Goal: Task Accomplishment & Management: Use online tool/utility

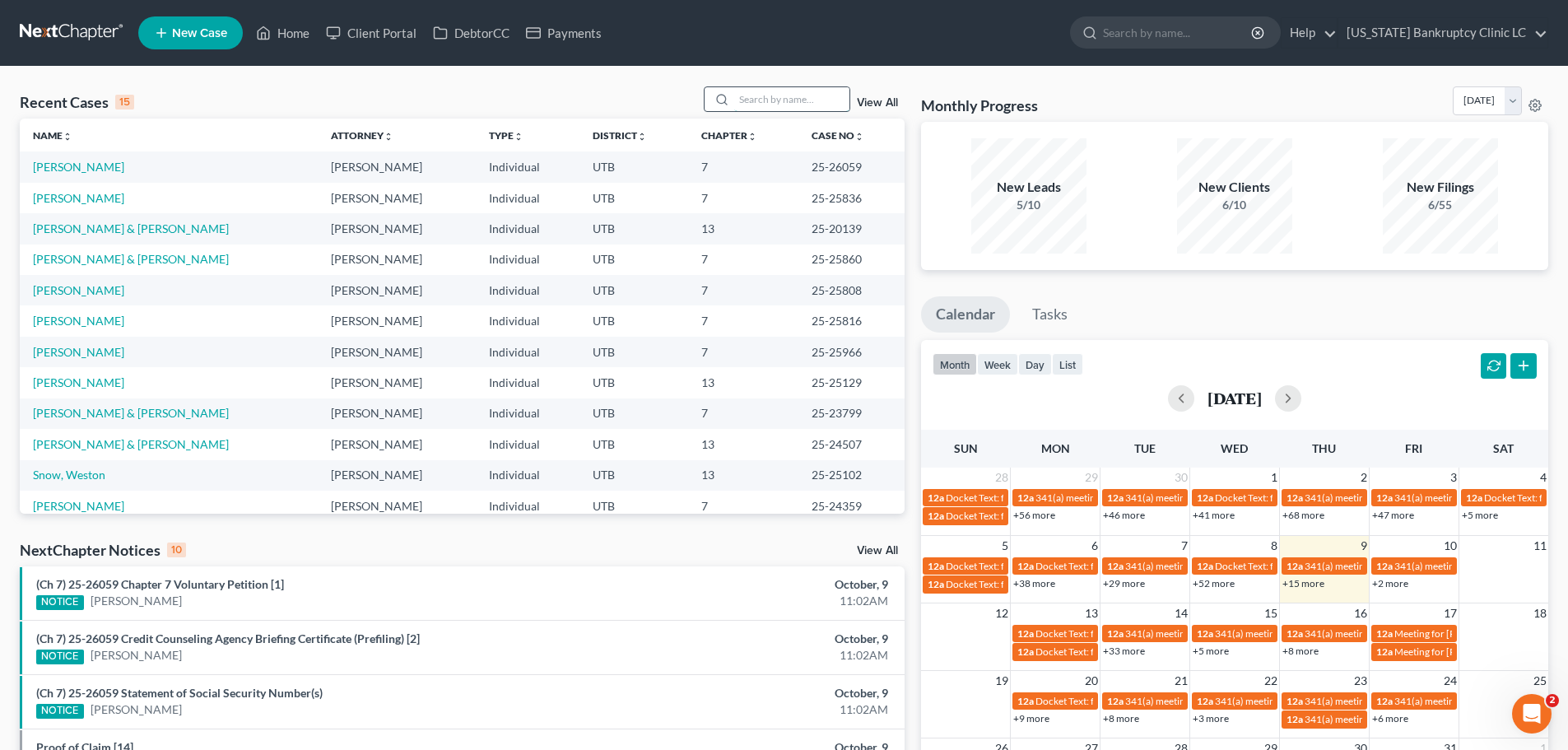
click at [782, 104] on input "search" at bounding box center [791, 99] width 115 height 24
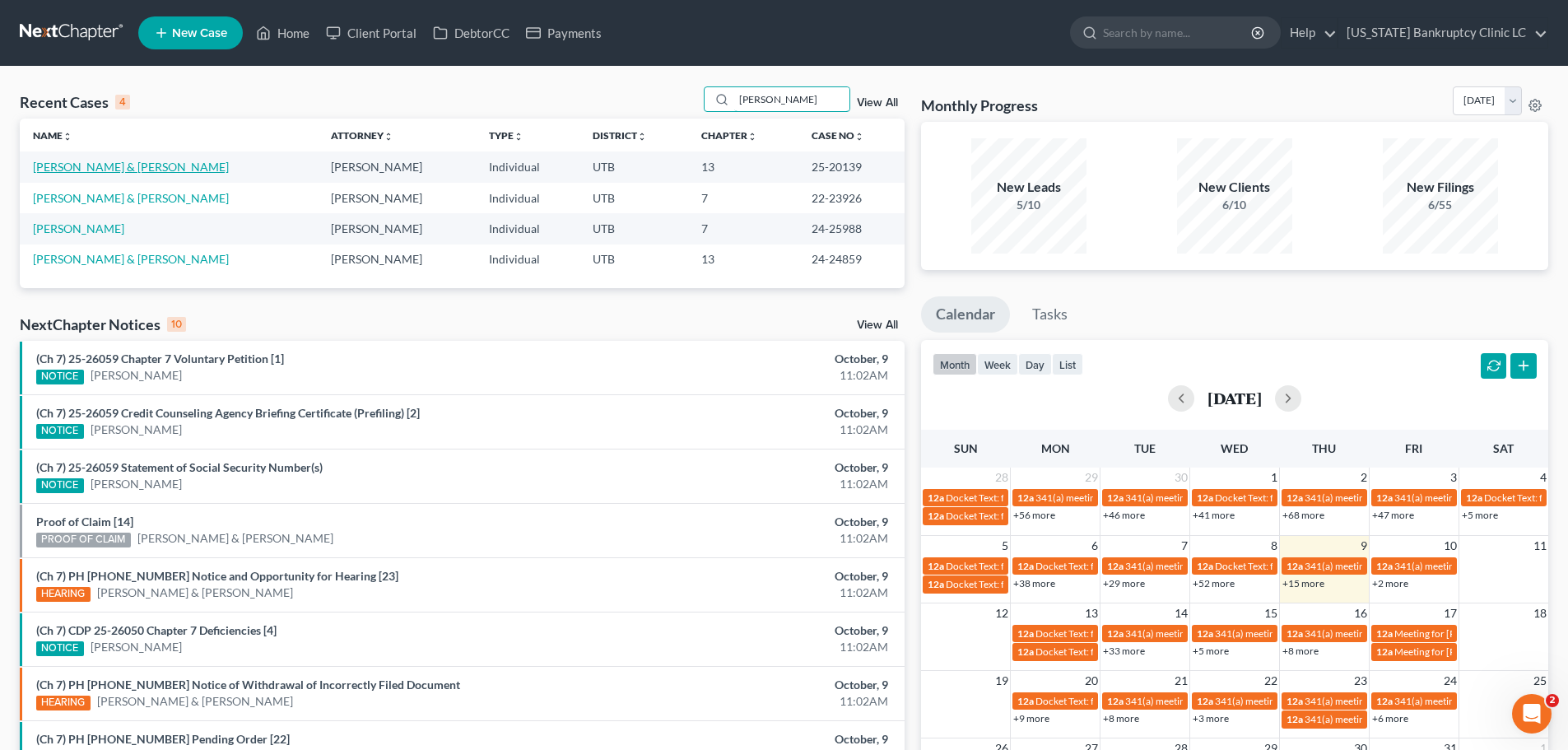
type input "[PERSON_NAME]"
click at [99, 167] on link "[PERSON_NAME] & [PERSON_NAME]" at bounding box center [130, 167] width 196 height 14
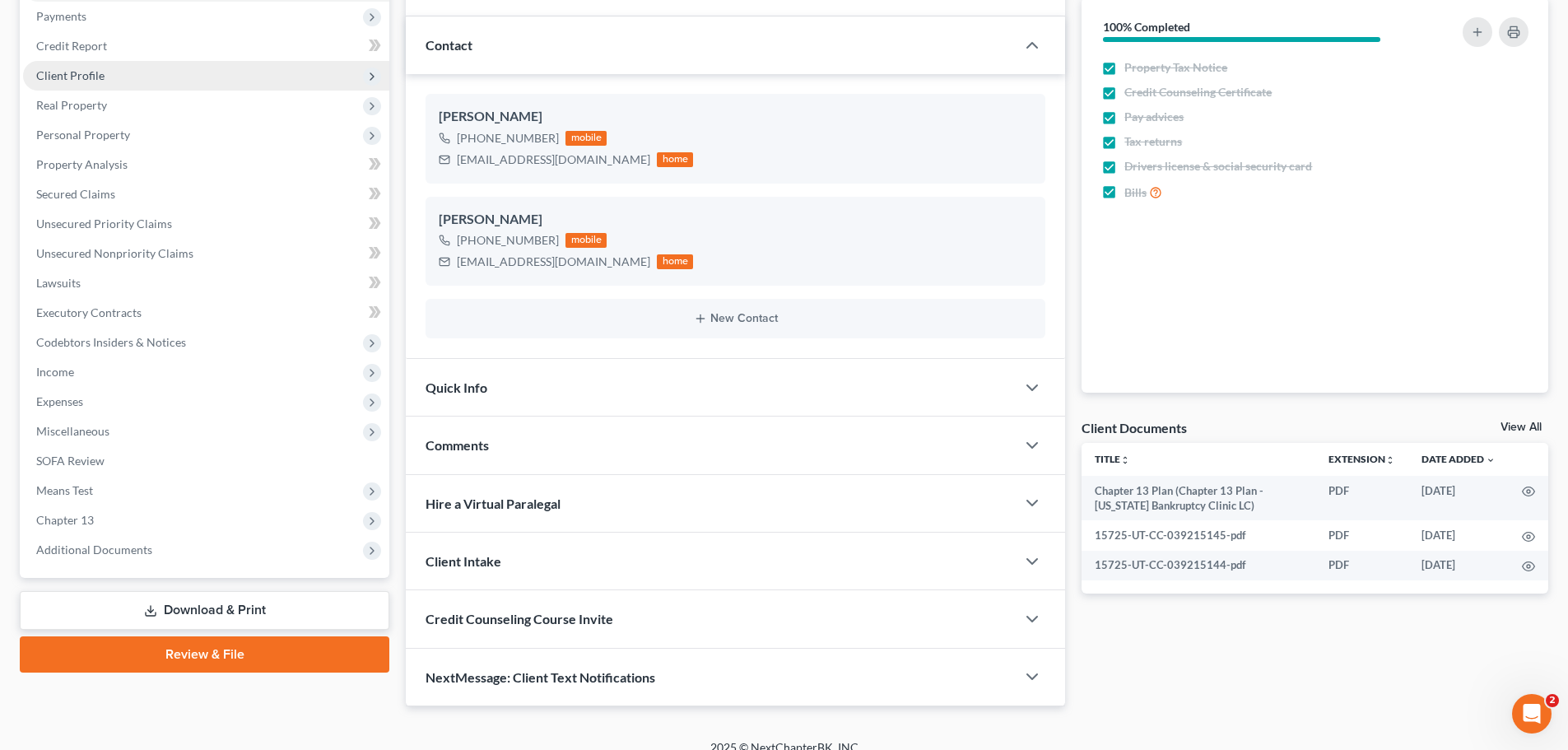
scroll to position [218, 0]
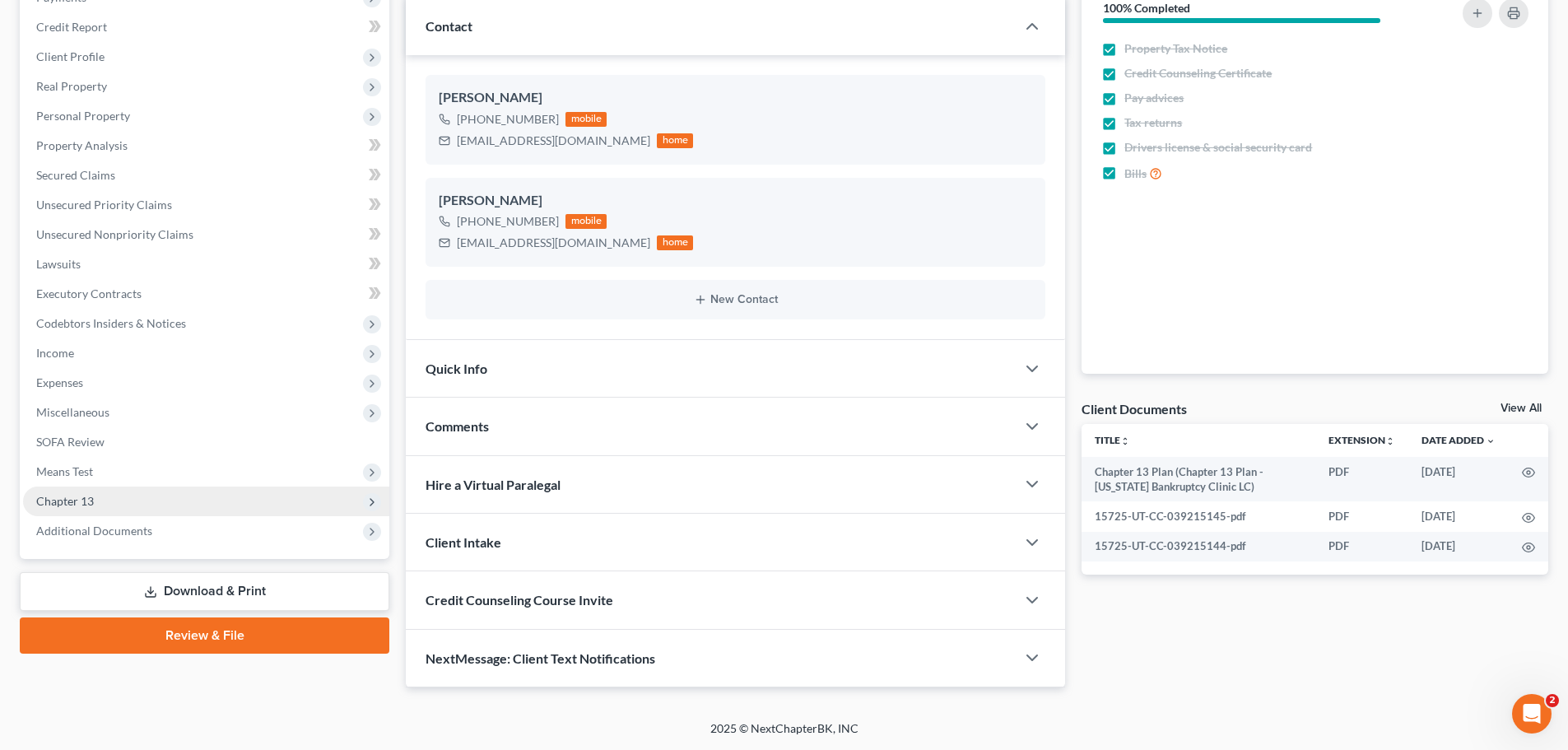
click at [152, 503] on span "Chapter 13" at bounding box center [205, 501] width 366 height 30
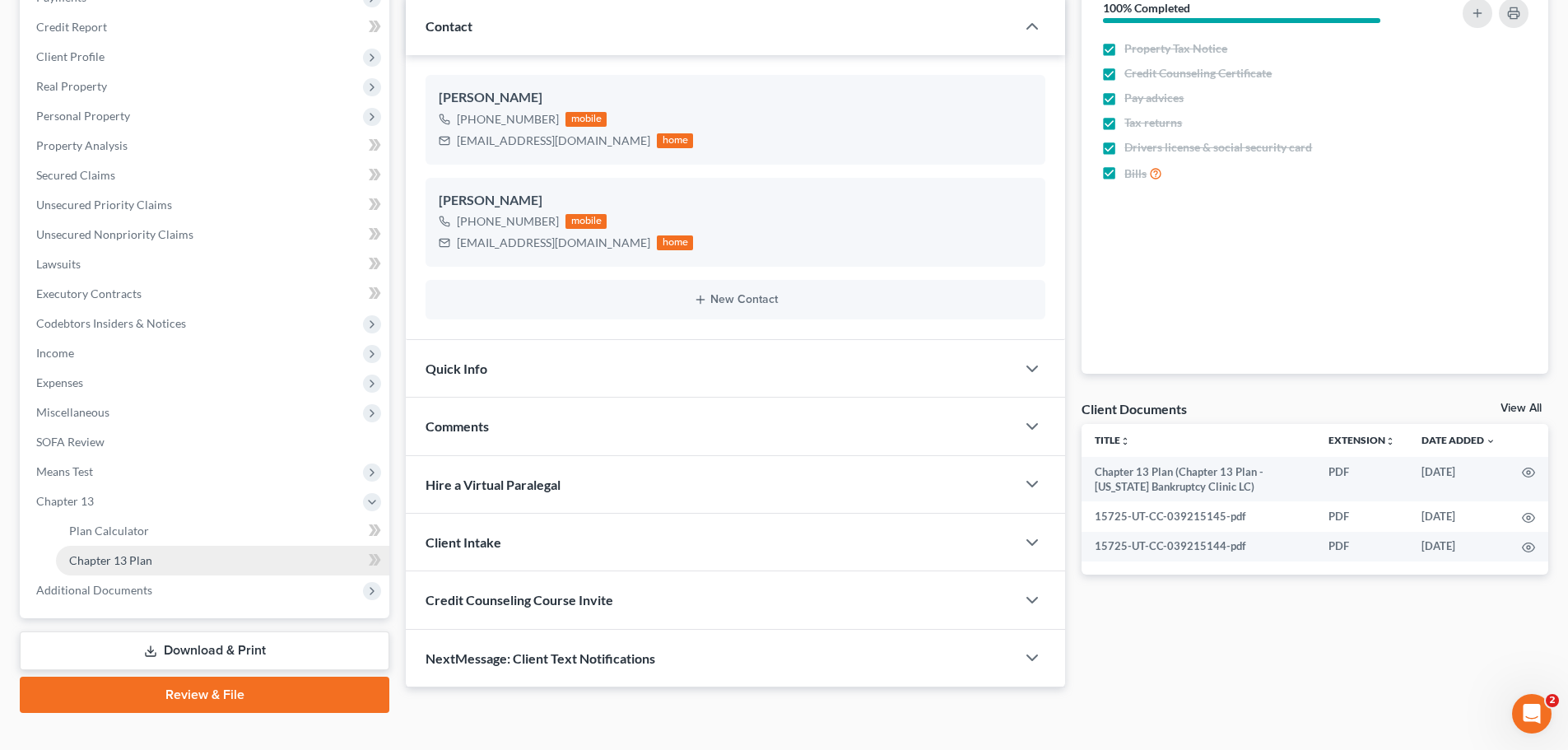
click at [186, 555] on link "Chapter 13 Plan" at bounding box center [222, 561] width 333 height 30
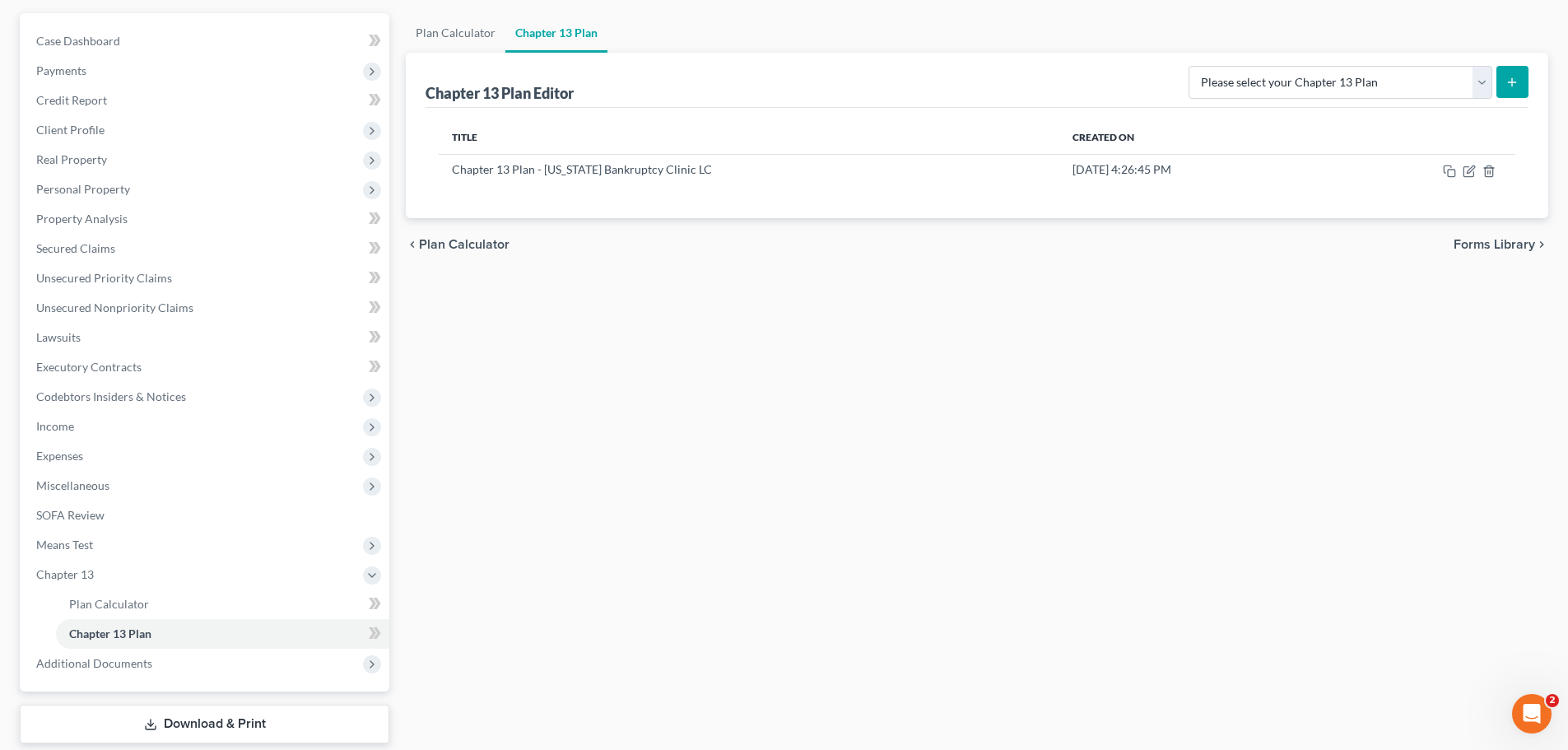
scroll to position [165, 0]
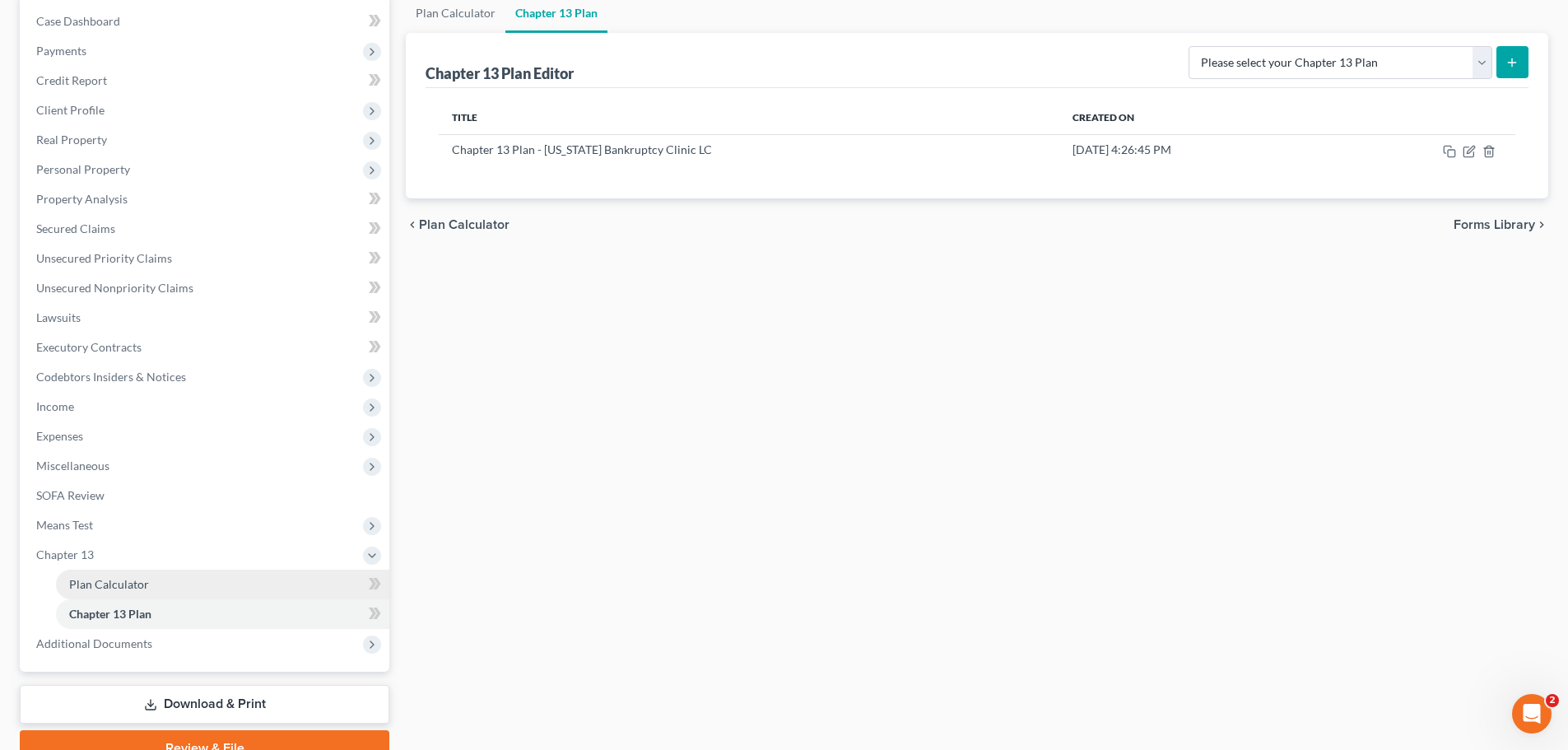
click at [147, 585] on link "Plan Calculator" at bounding box center [222, 584] width 333 height 30
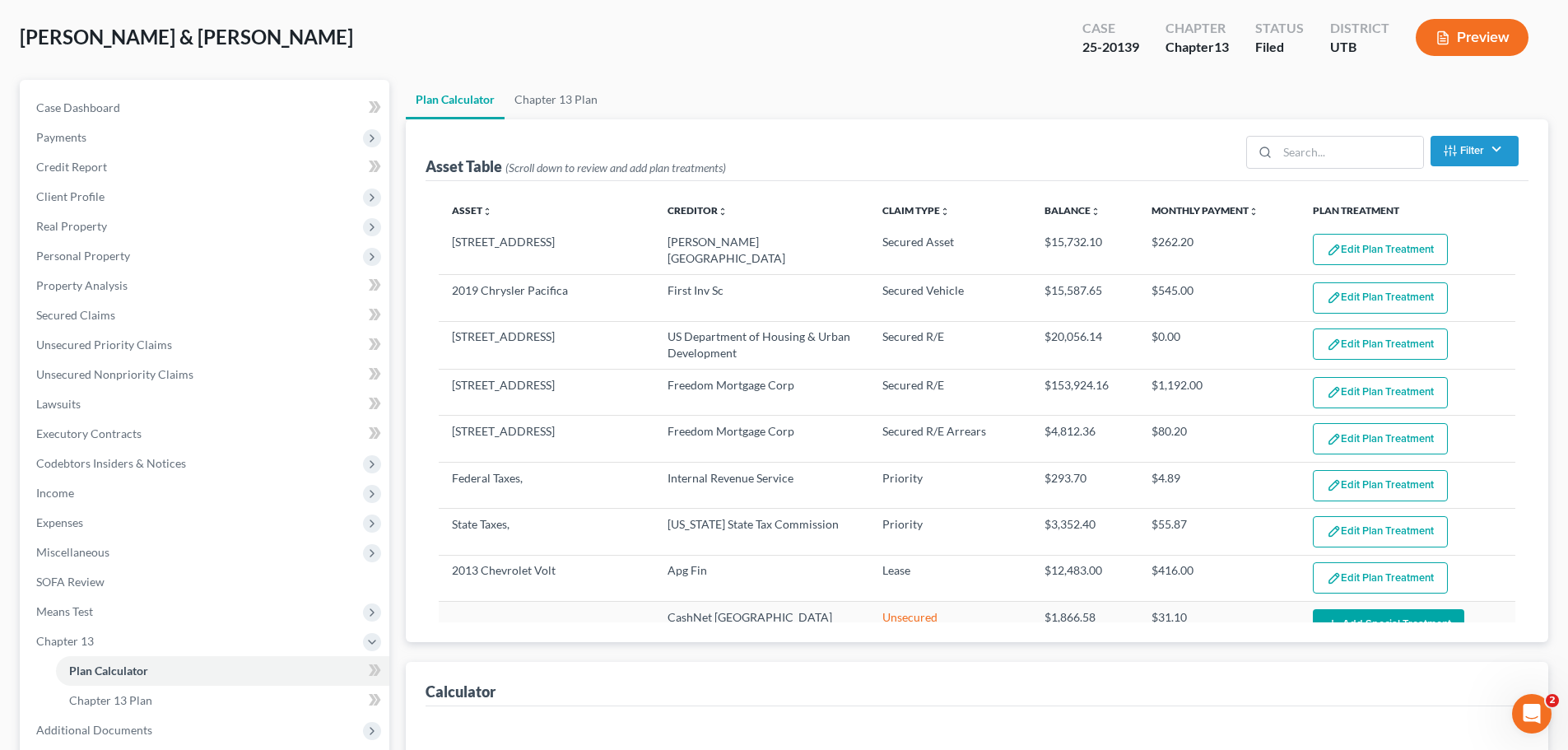
scroll to position [82, 0]
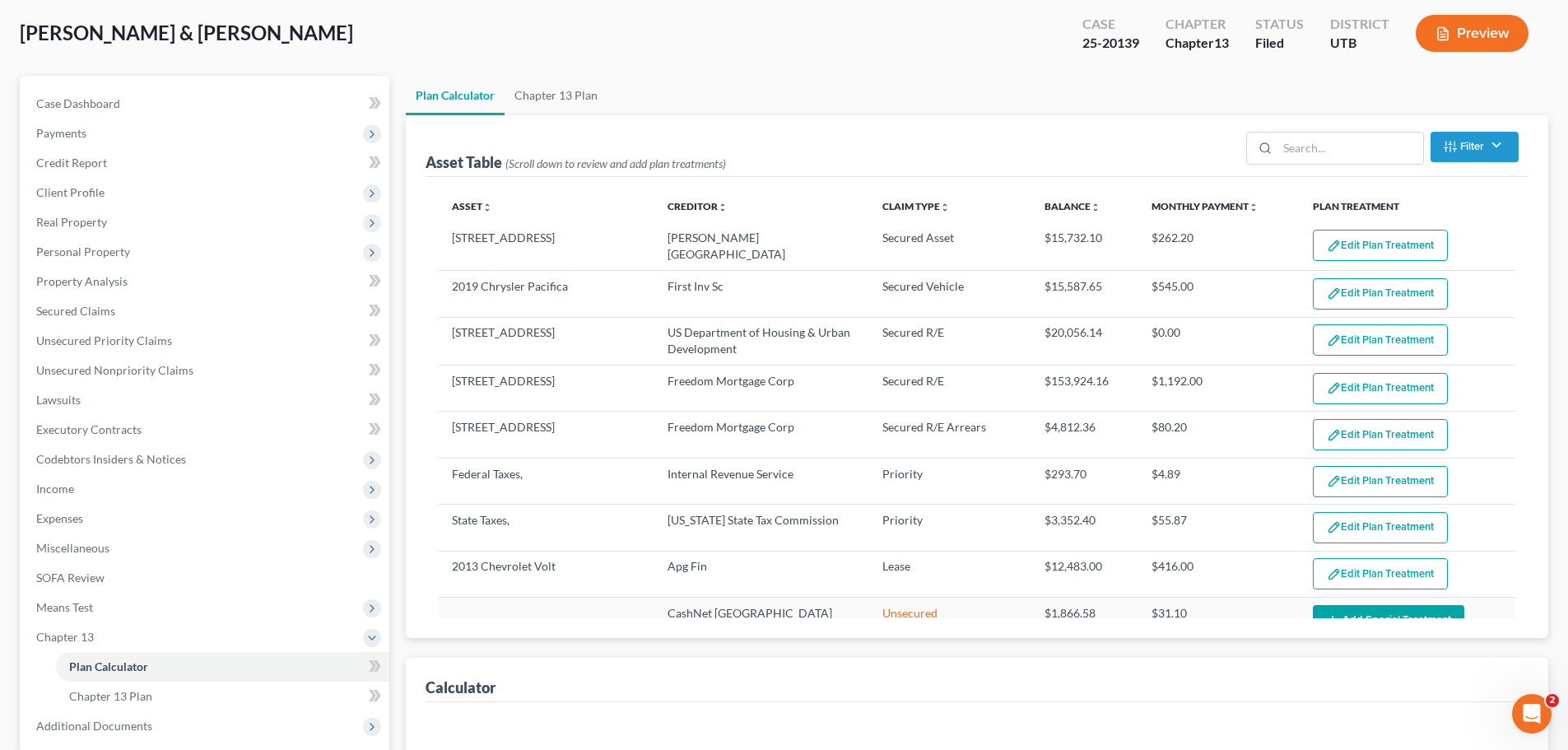
select select "59"
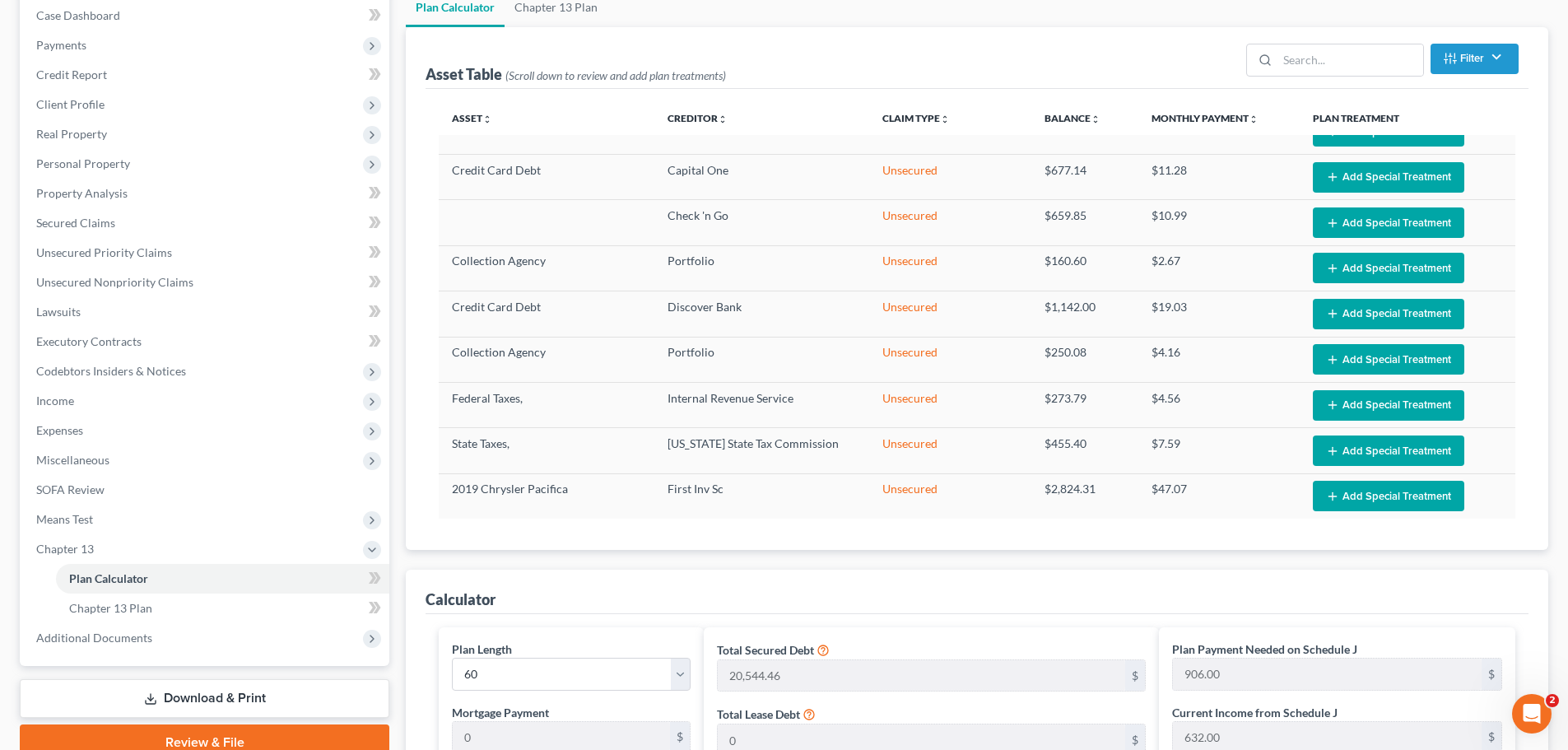
scroll to position [0, 0]
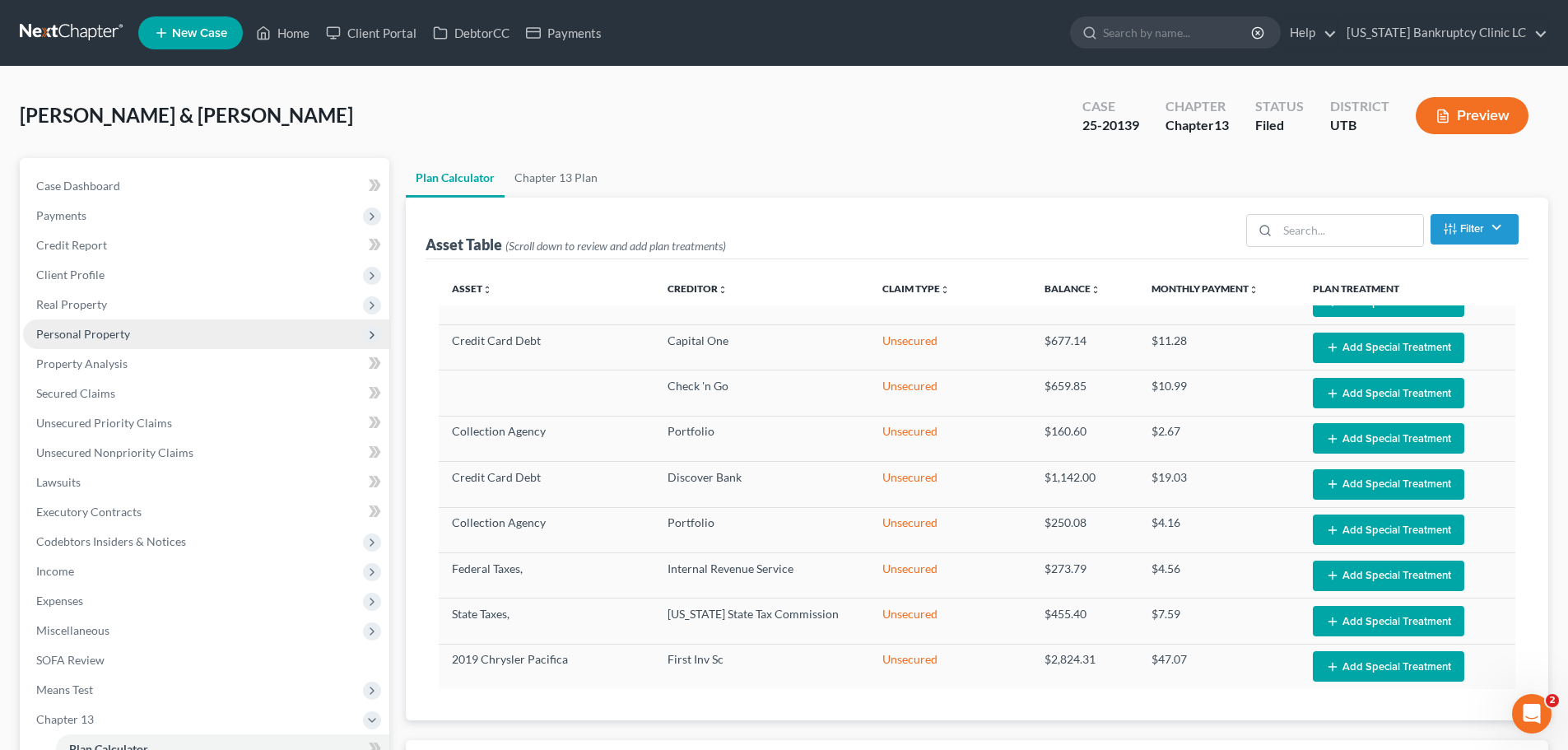
click at [143, 325] on span "Personal Property" at bounding box center [205, 334] width 366 height 30
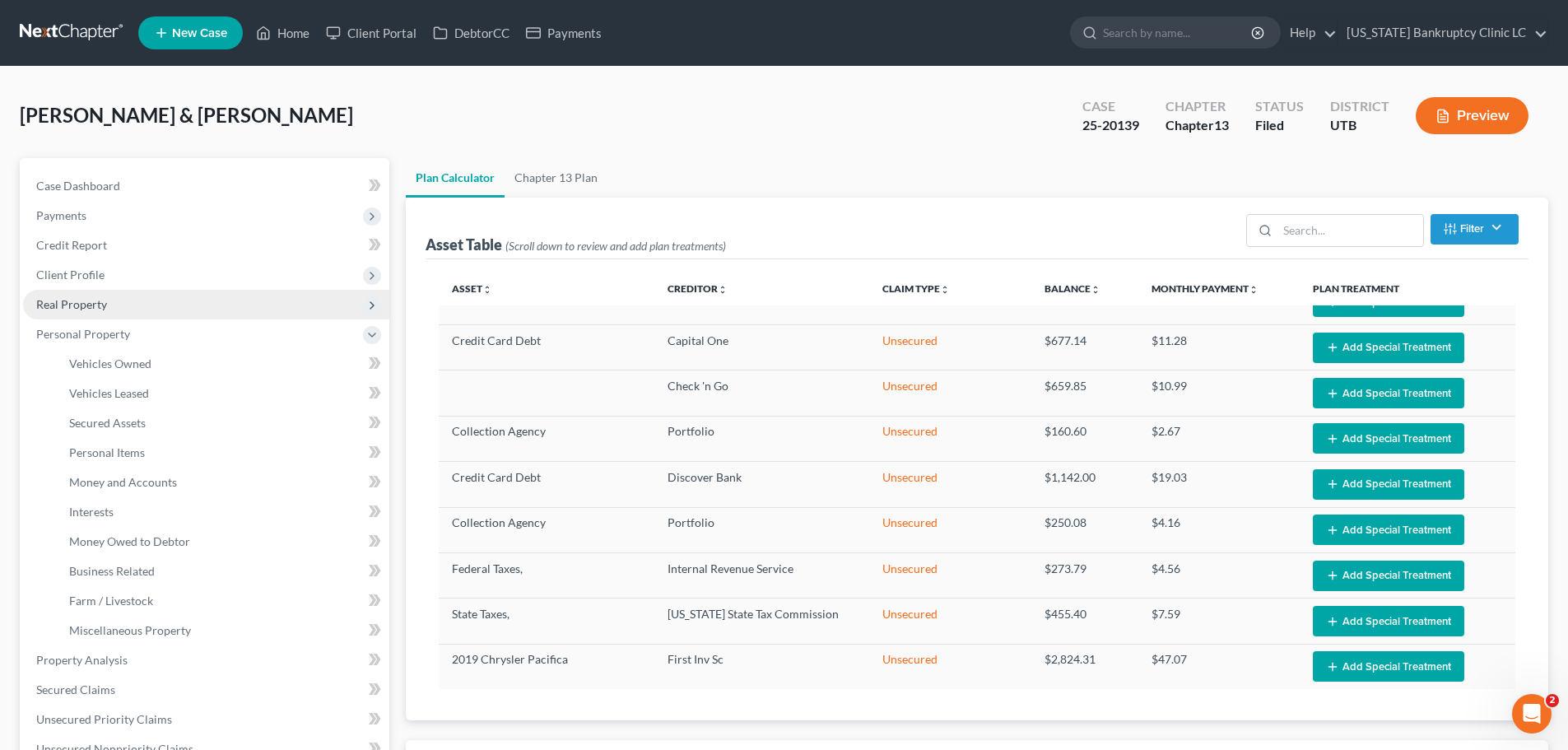
click at [136, 301] on span "Real Property" at bounding box center [205, 305] width 366 height 30
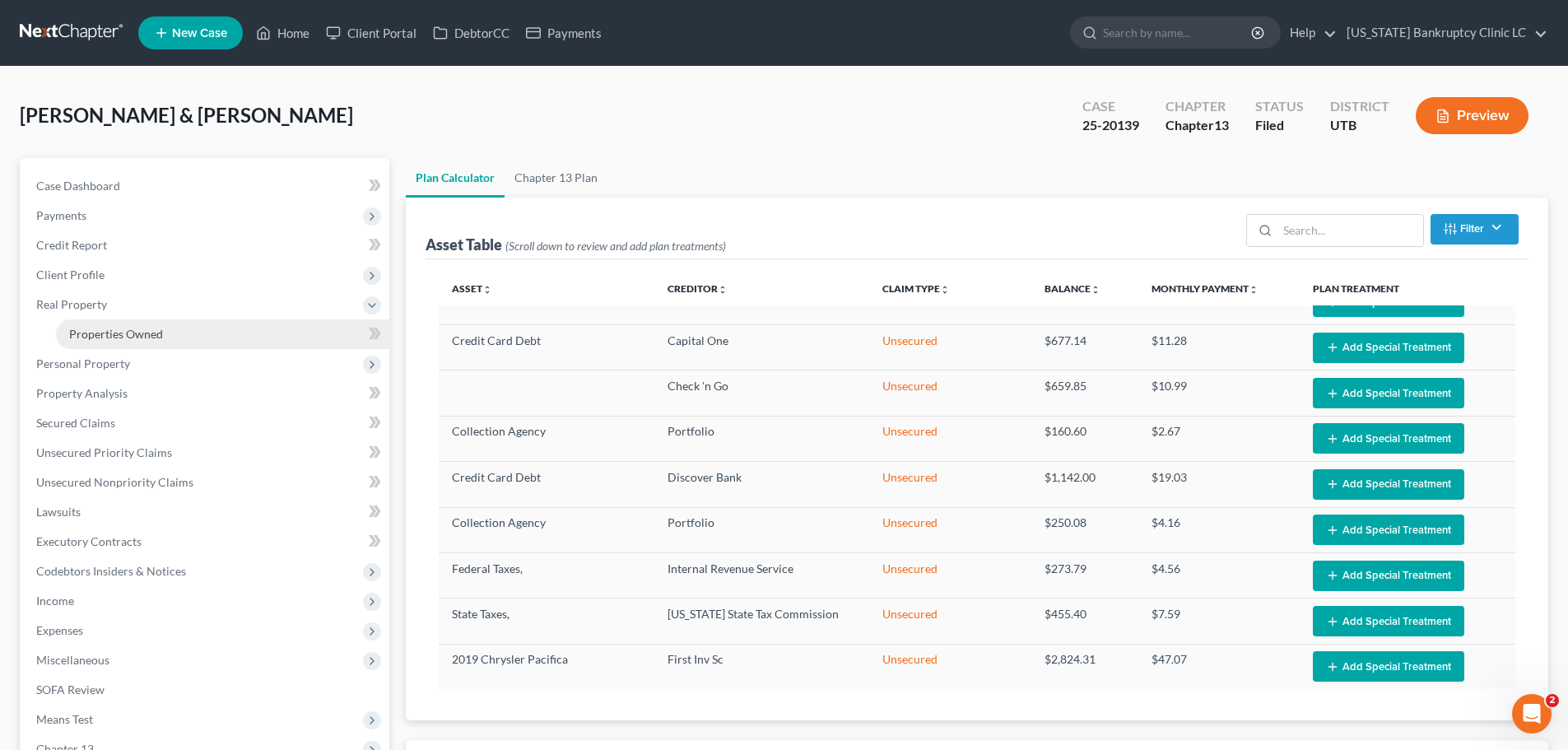
click at [138, 329] on span "Properties Owned" at bounding box center [115, 334] width 93 height 14
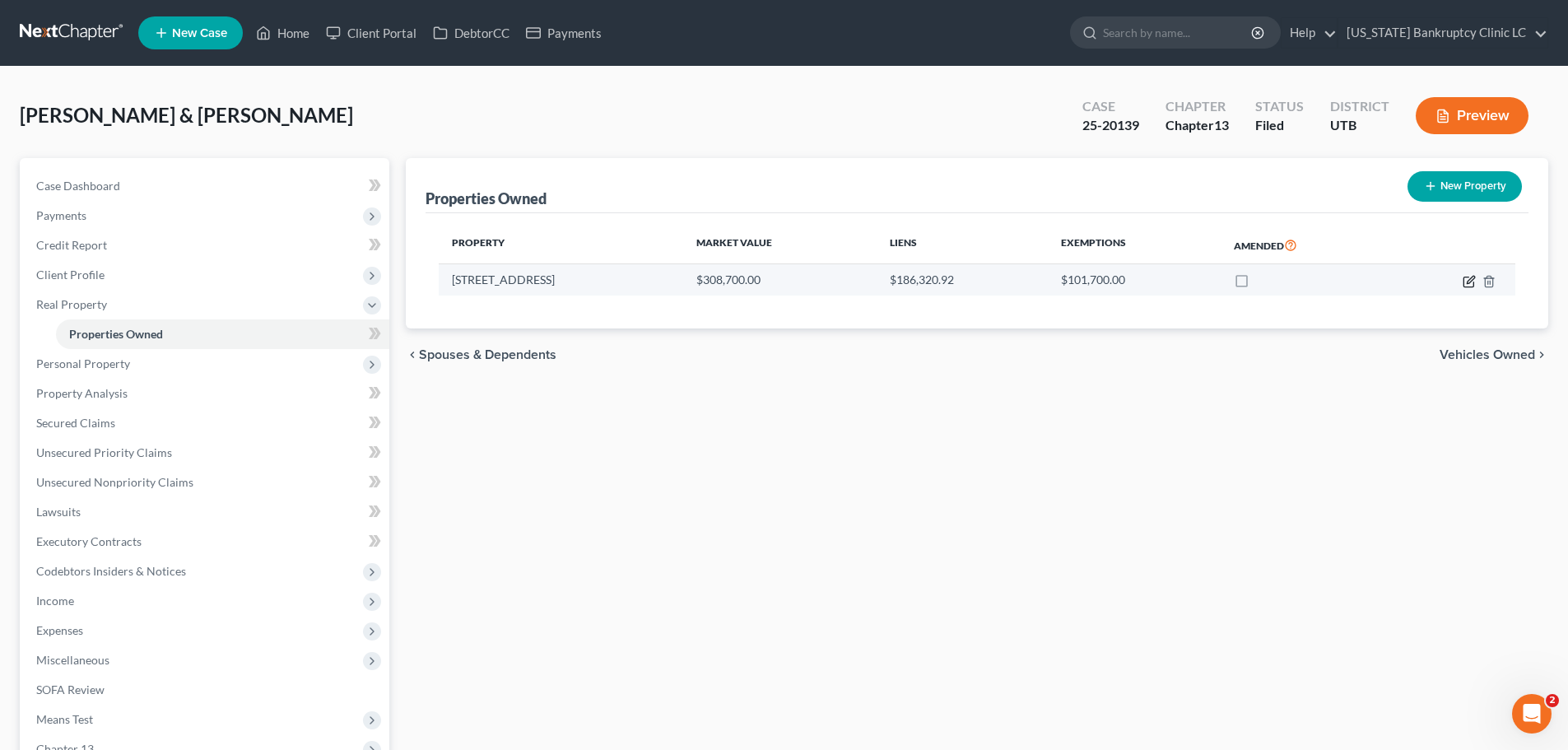
click at [1465, 283] on icon "button" at bounding box center [1468, 281] width 13 height 13
select select "46"
select select "2"
select select "0"
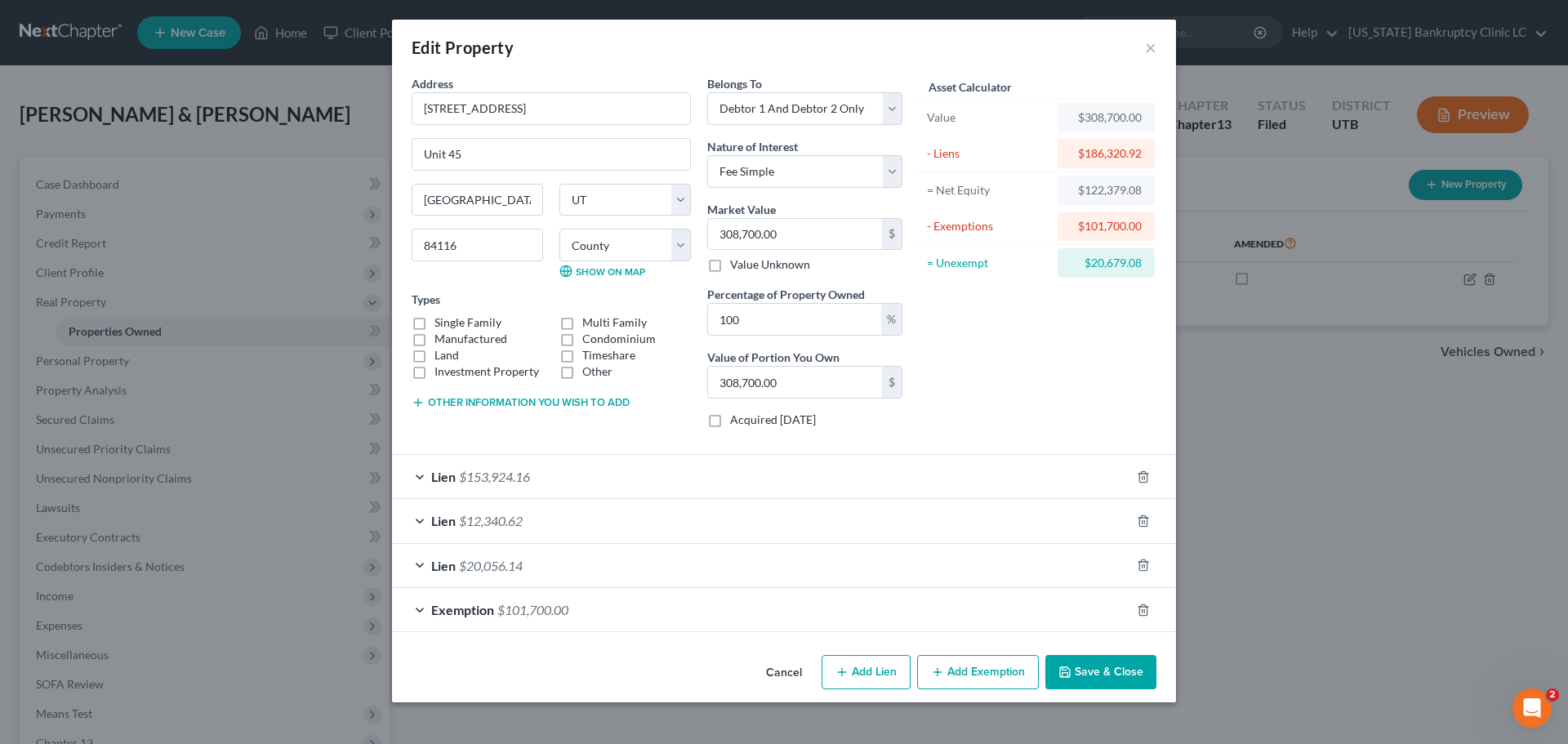
click at [1156, 49] on div "Edit Property ×" at bounding box center [784, 46] width 784 height 55
click at [1151, 46] on button "×" at bounding box center [1150, 47] width 11 height 19
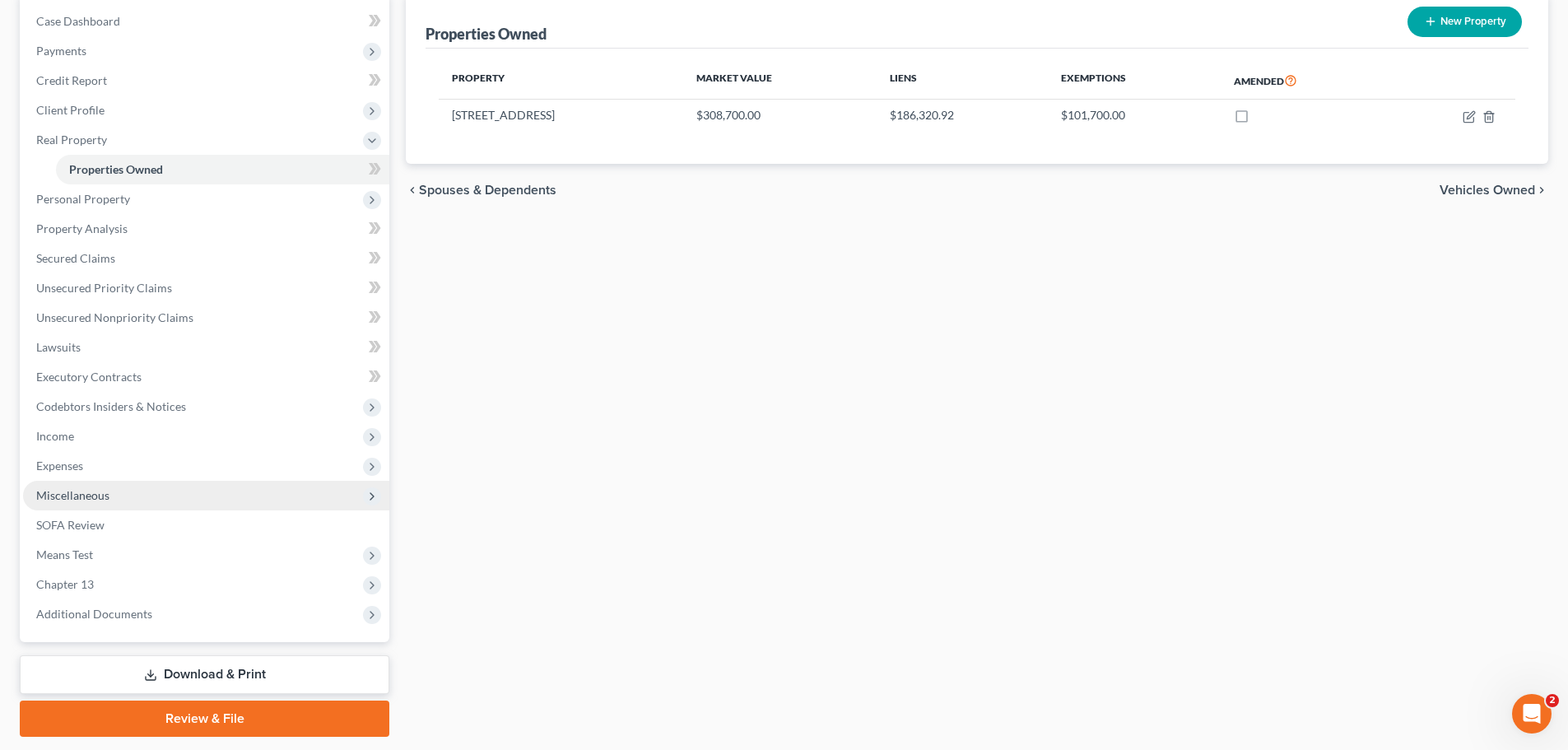
scroll to position [214, 0]
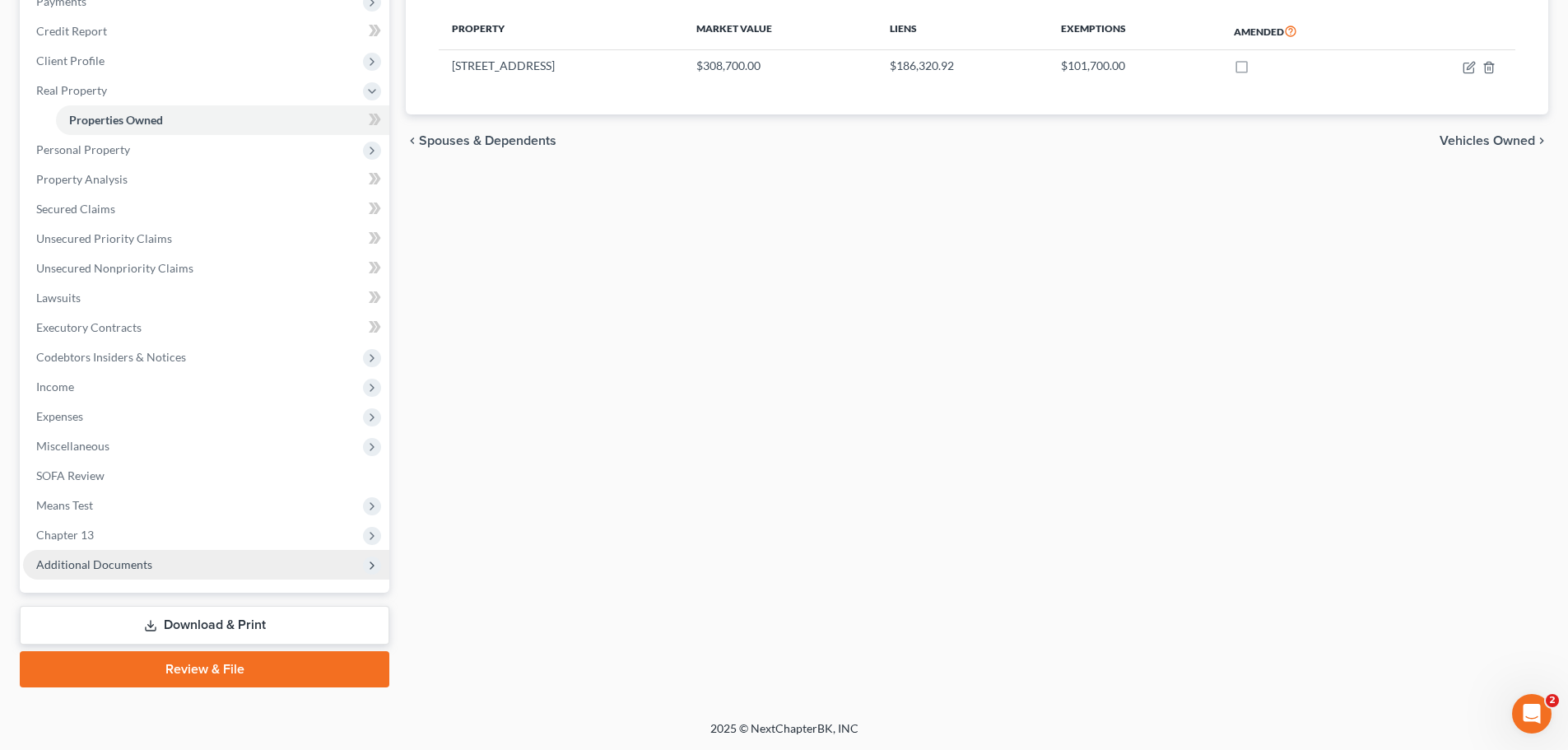
click at [175, 568] on span "Additional Documents" at bounding box center [205, 565] width 366 height 30
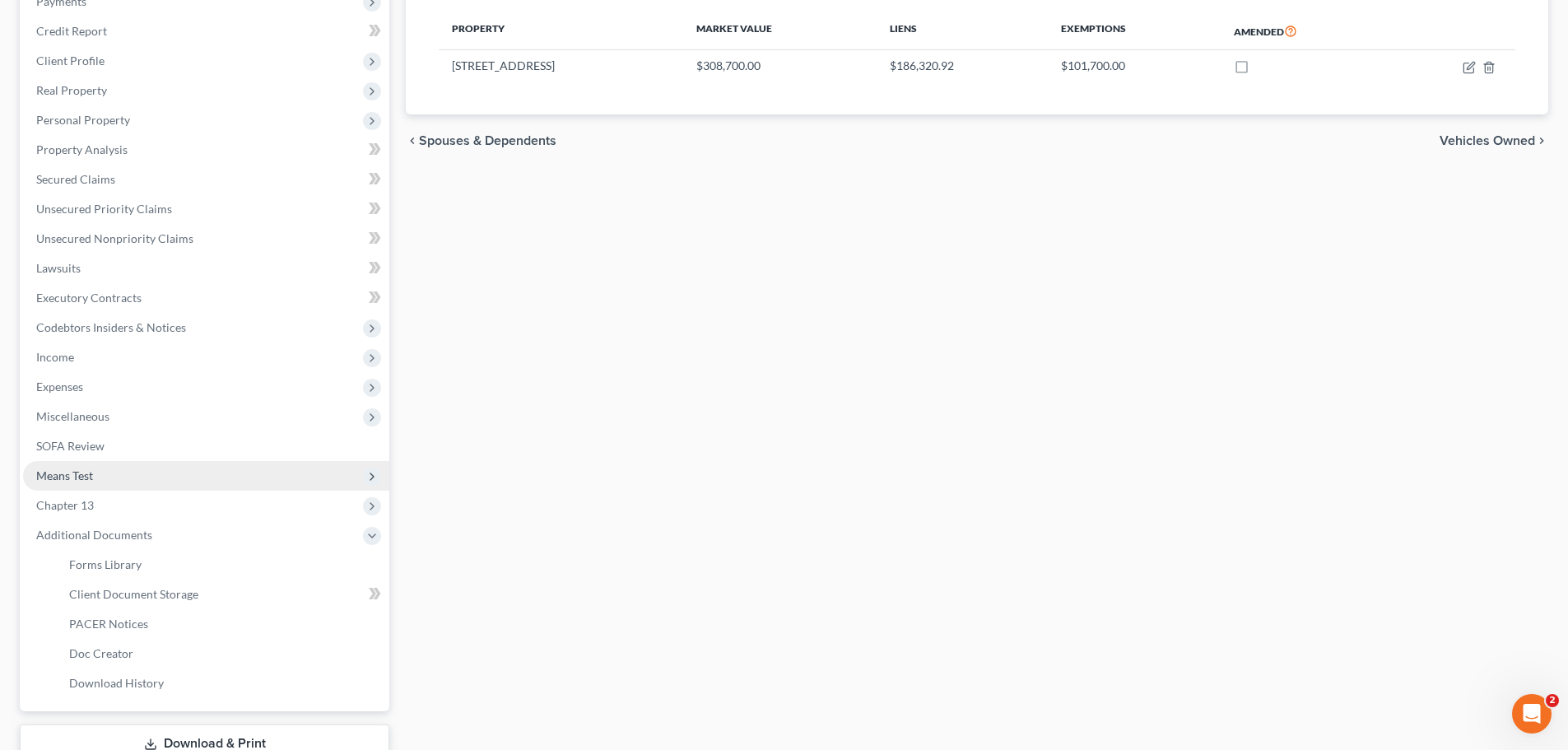
click at [191, 475] on span "Means Test" at bounding box center [205, 476] width 366 height 30
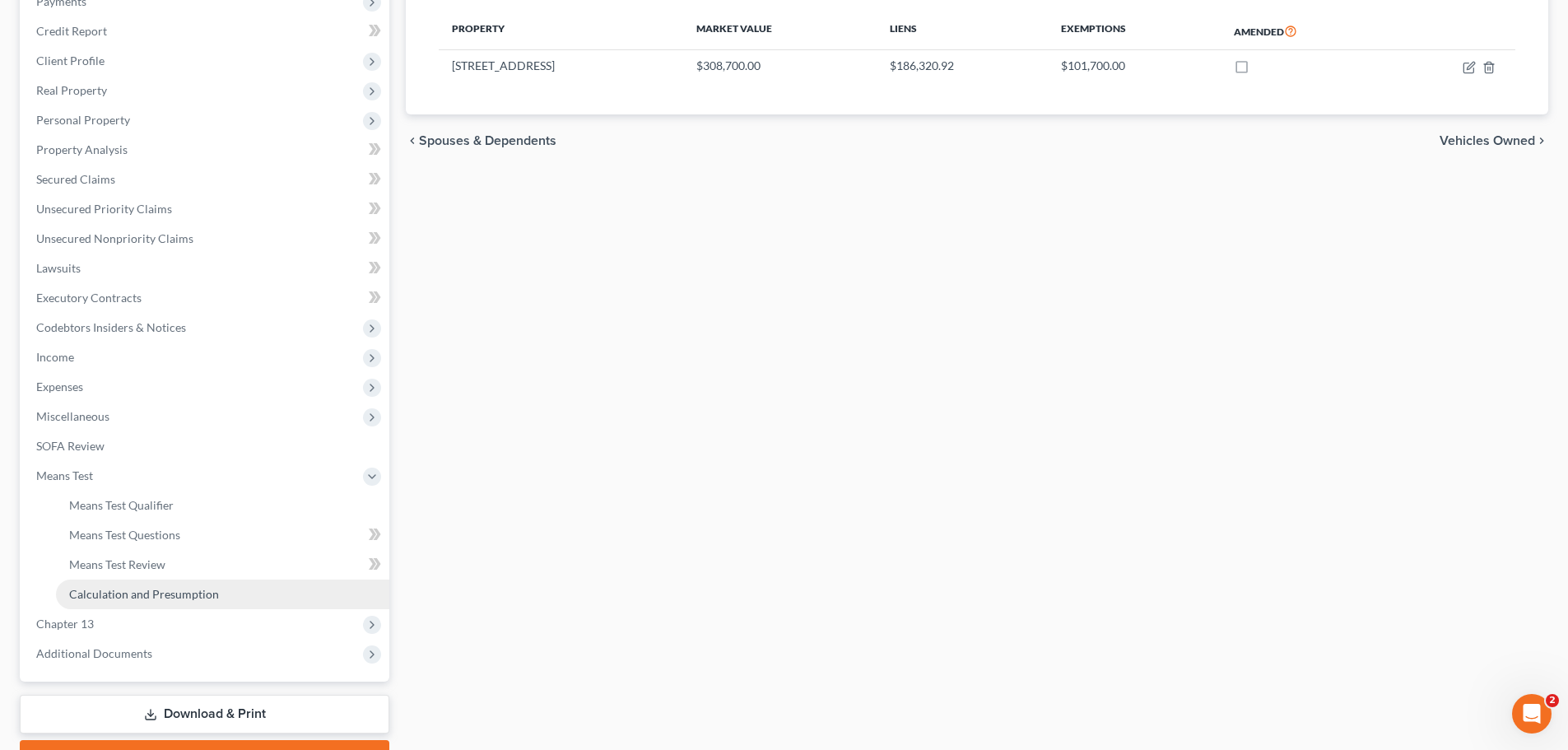
click at [183, 594] on span "Calculation and Presumption" at bounding box center [144, 594] width 150 height 14
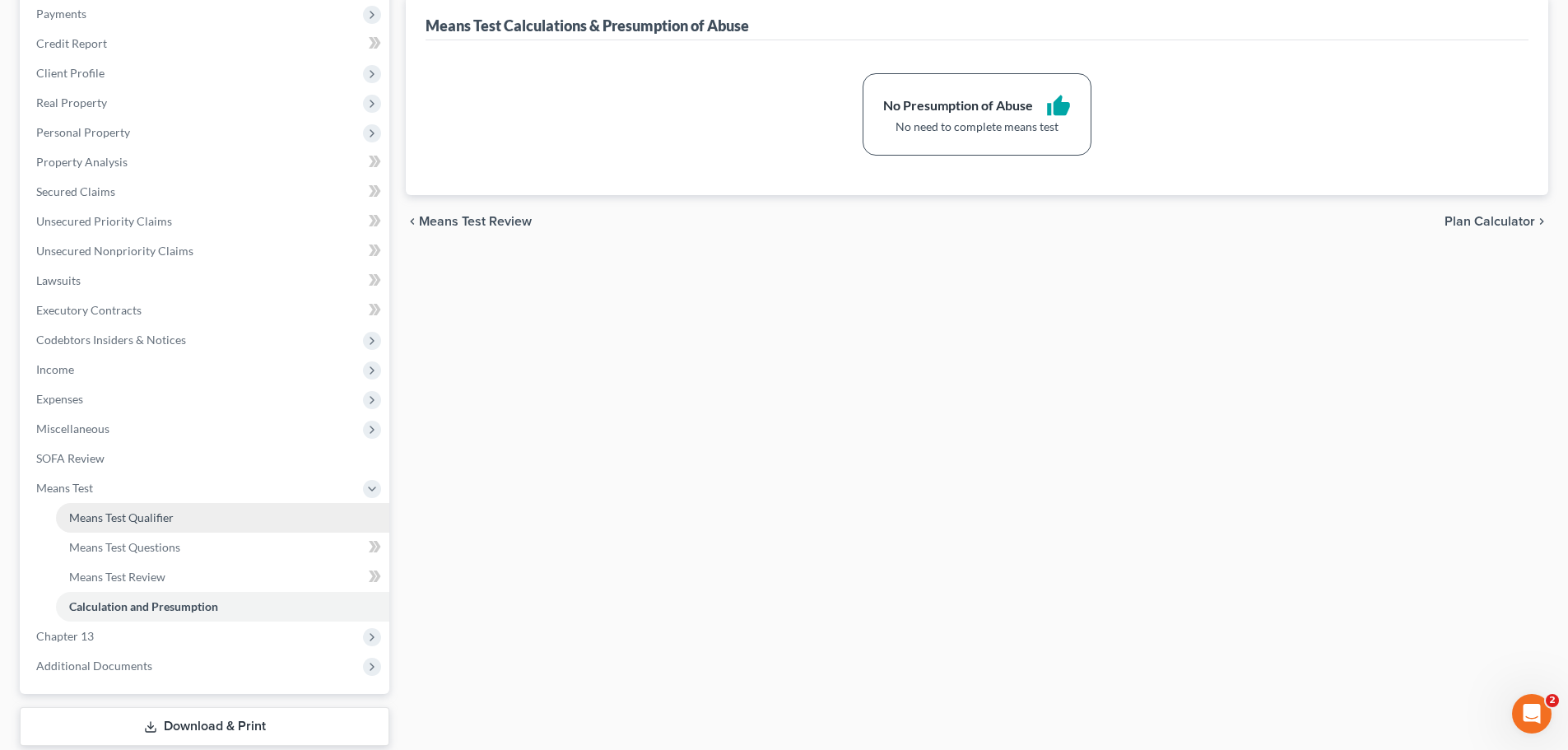
scroll to position [303, 0]
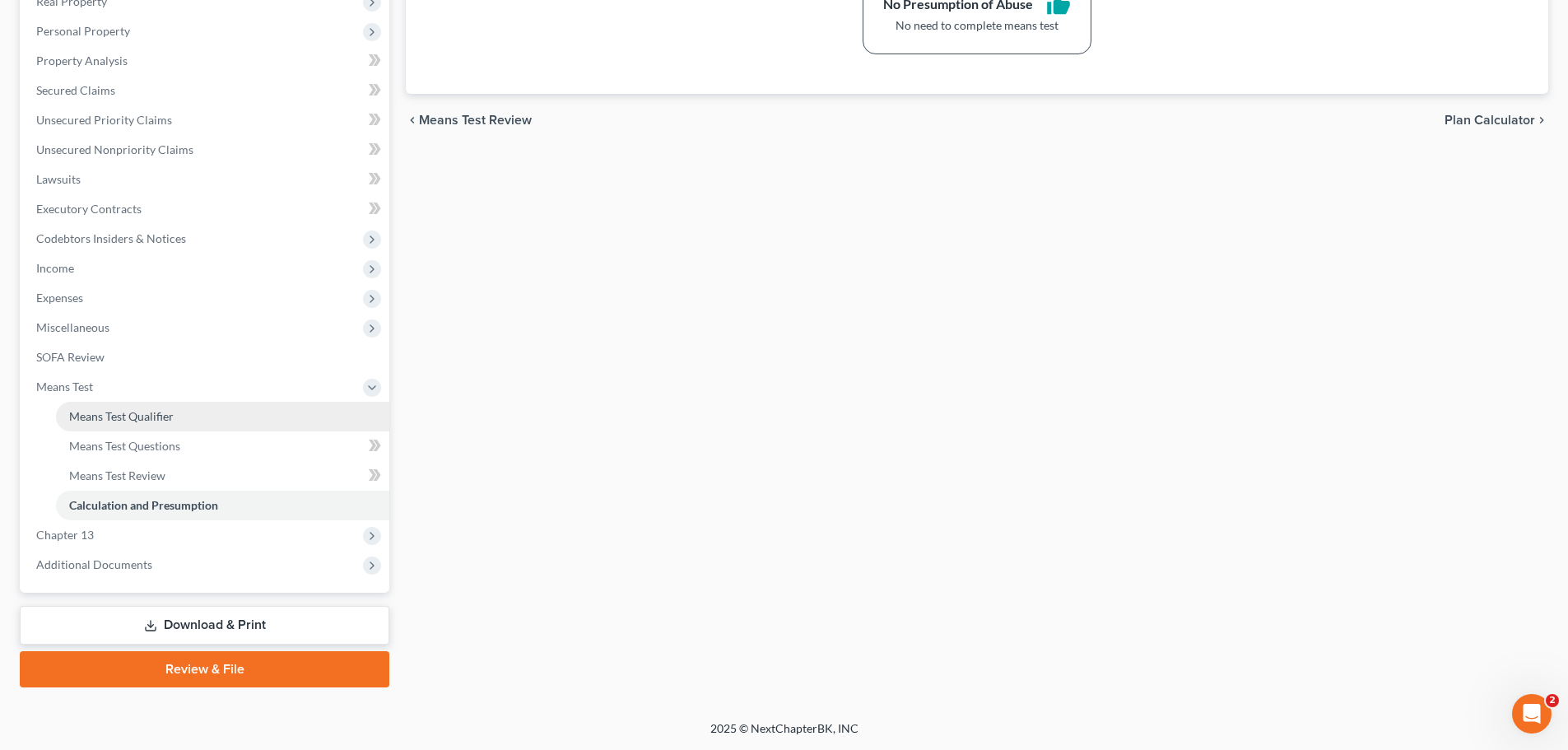
click at [175, 417] on link "Means Test Qualifier" at bounding box center [222, 417] width 333 height 30
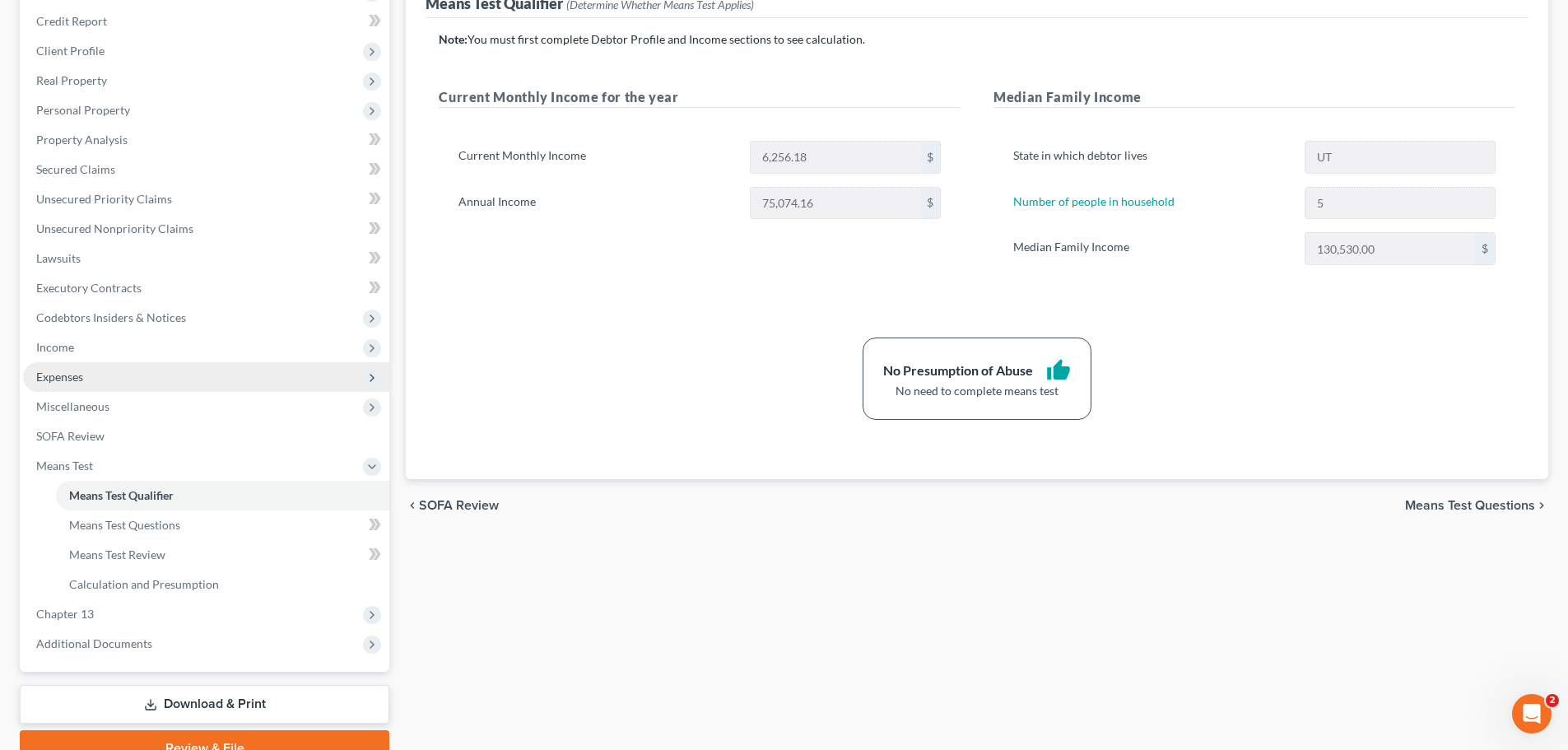
scroll to position [303, 0]
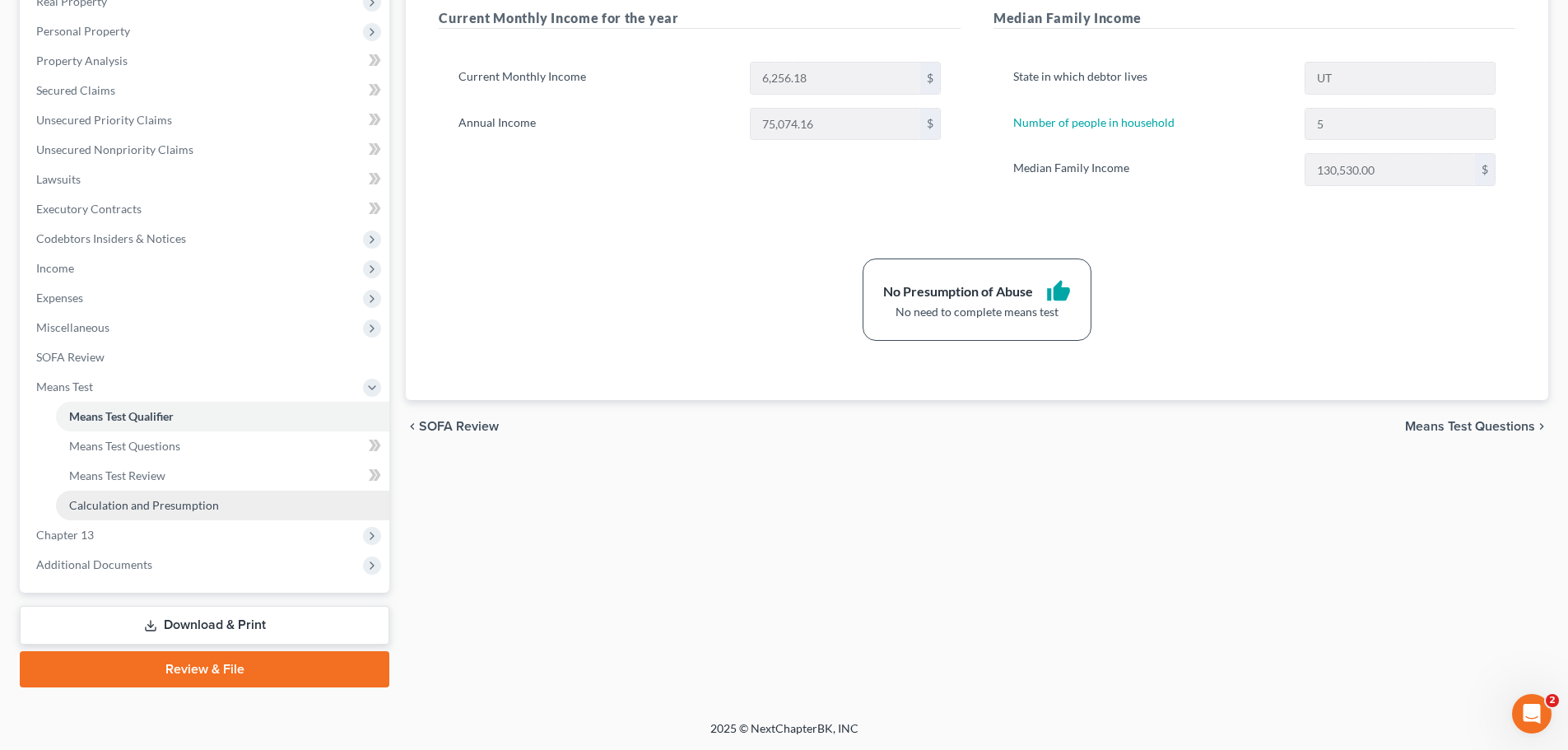
click at [192, 509] on span "Calculation and Presumption" at bounding box center [144, 505] width 150 height 14
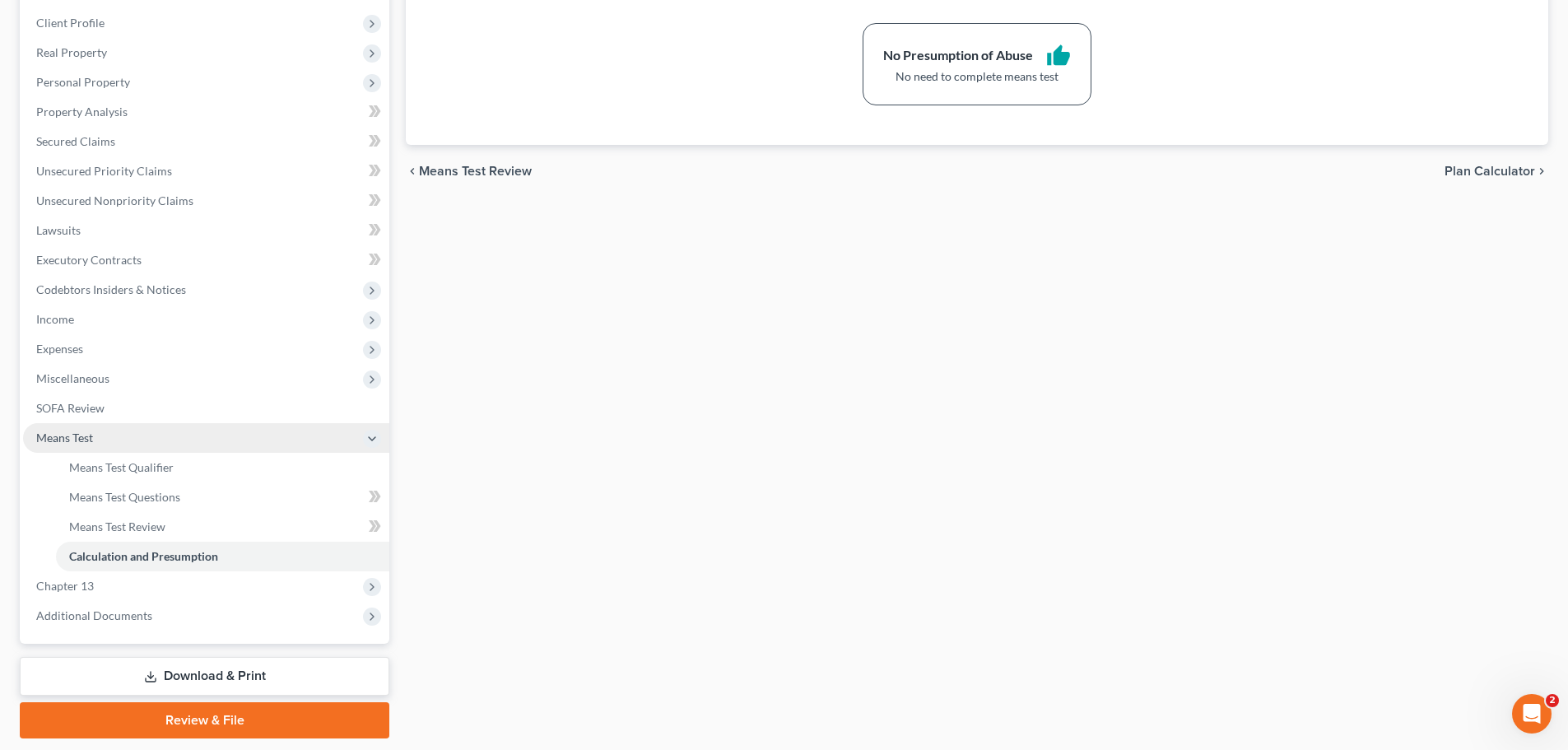
scroll to position [303, 0]
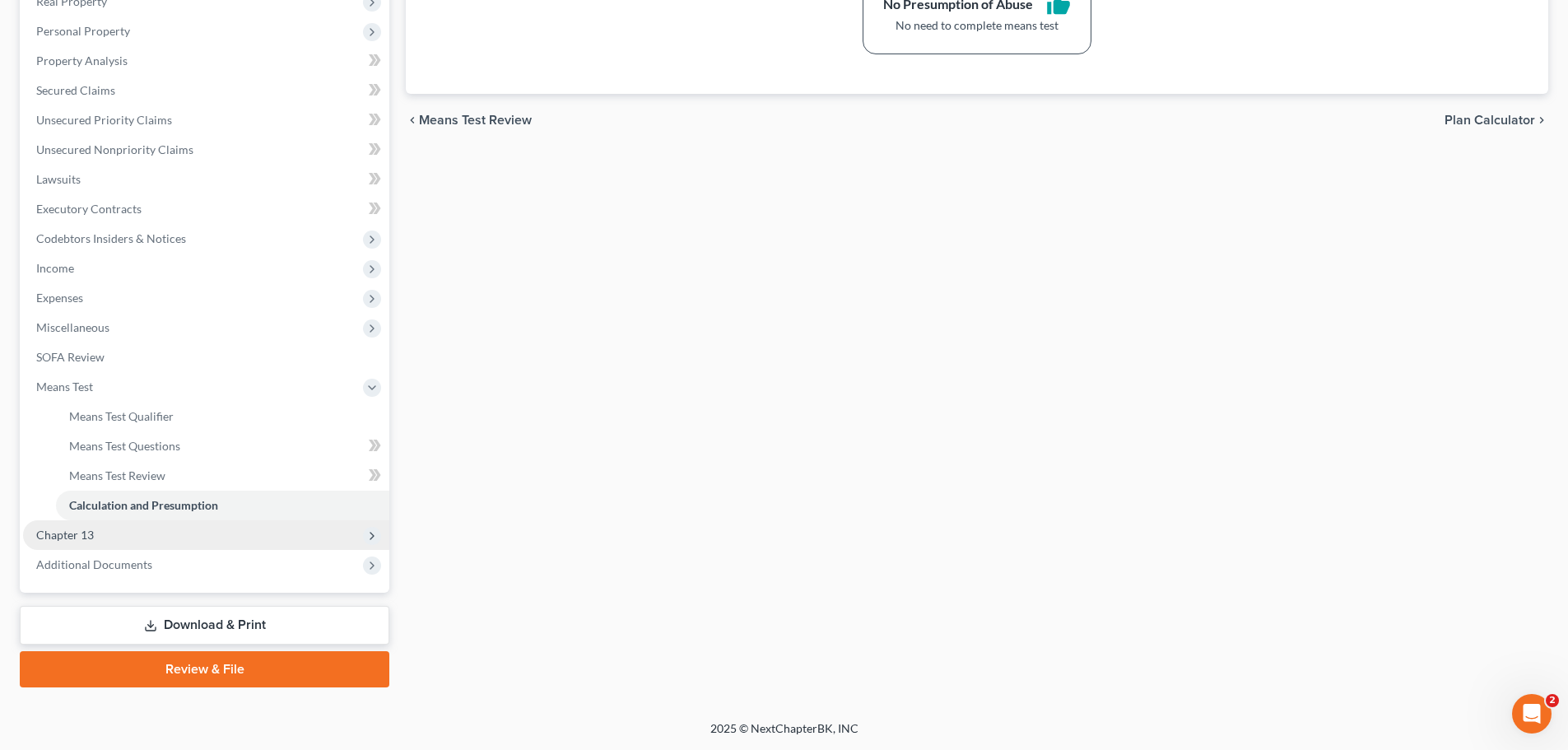
click at [85, 540] on span "Chapter 13" at bounding box center [64, 534] width 57 height 14
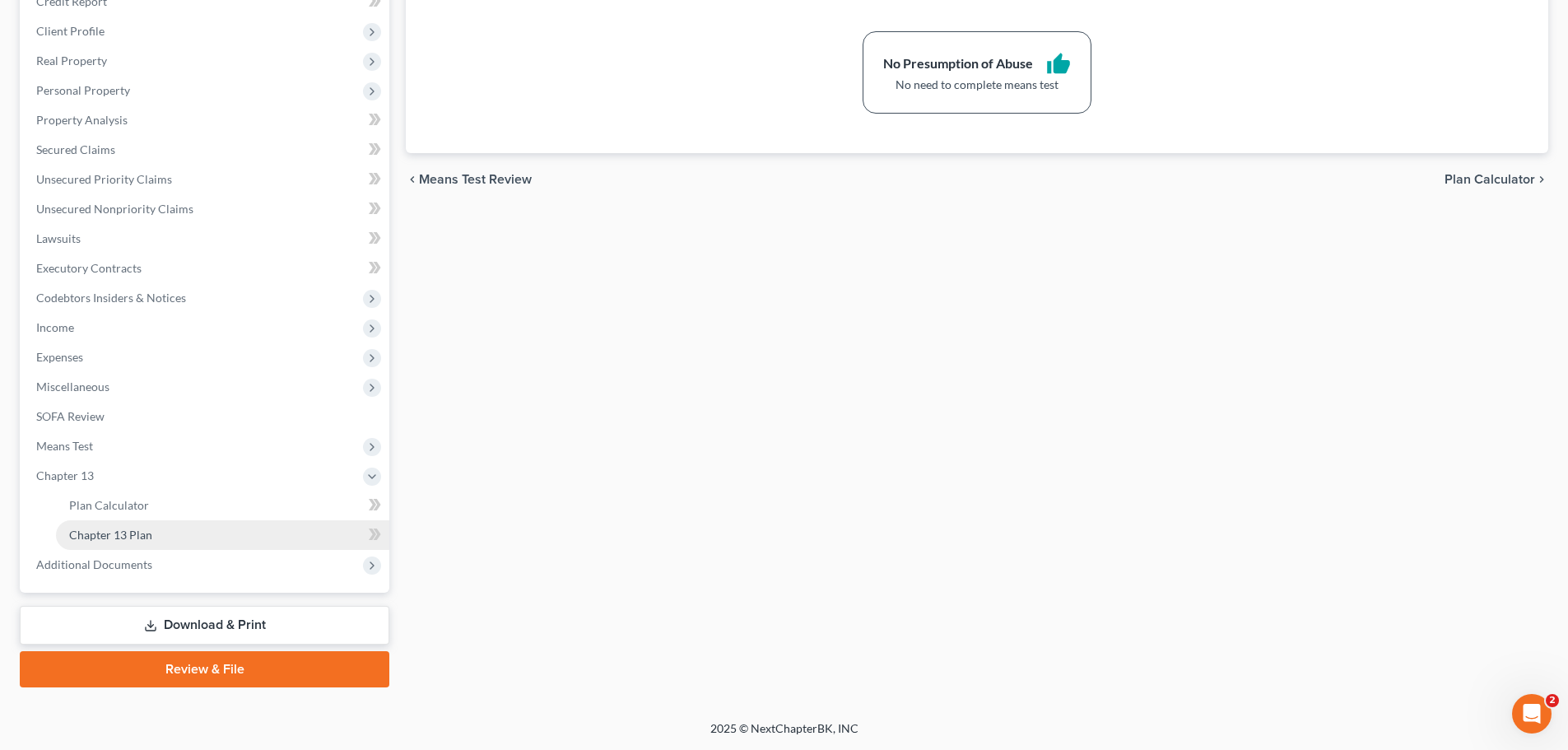
click at [145, 532] on span "Chapter 13 Plan" at bounding box center [110, 534] width 83 height 14
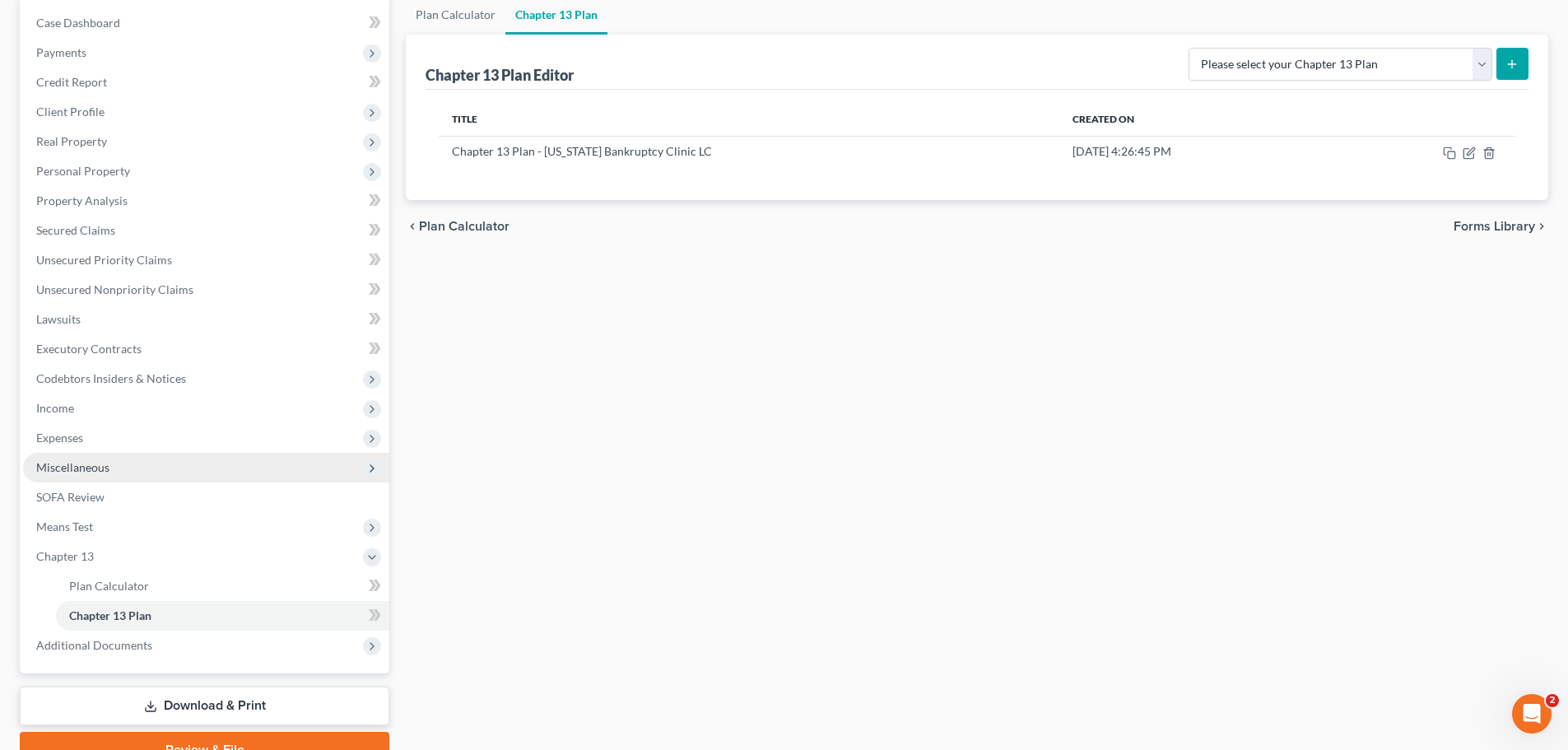
scroll to position [165, 0]
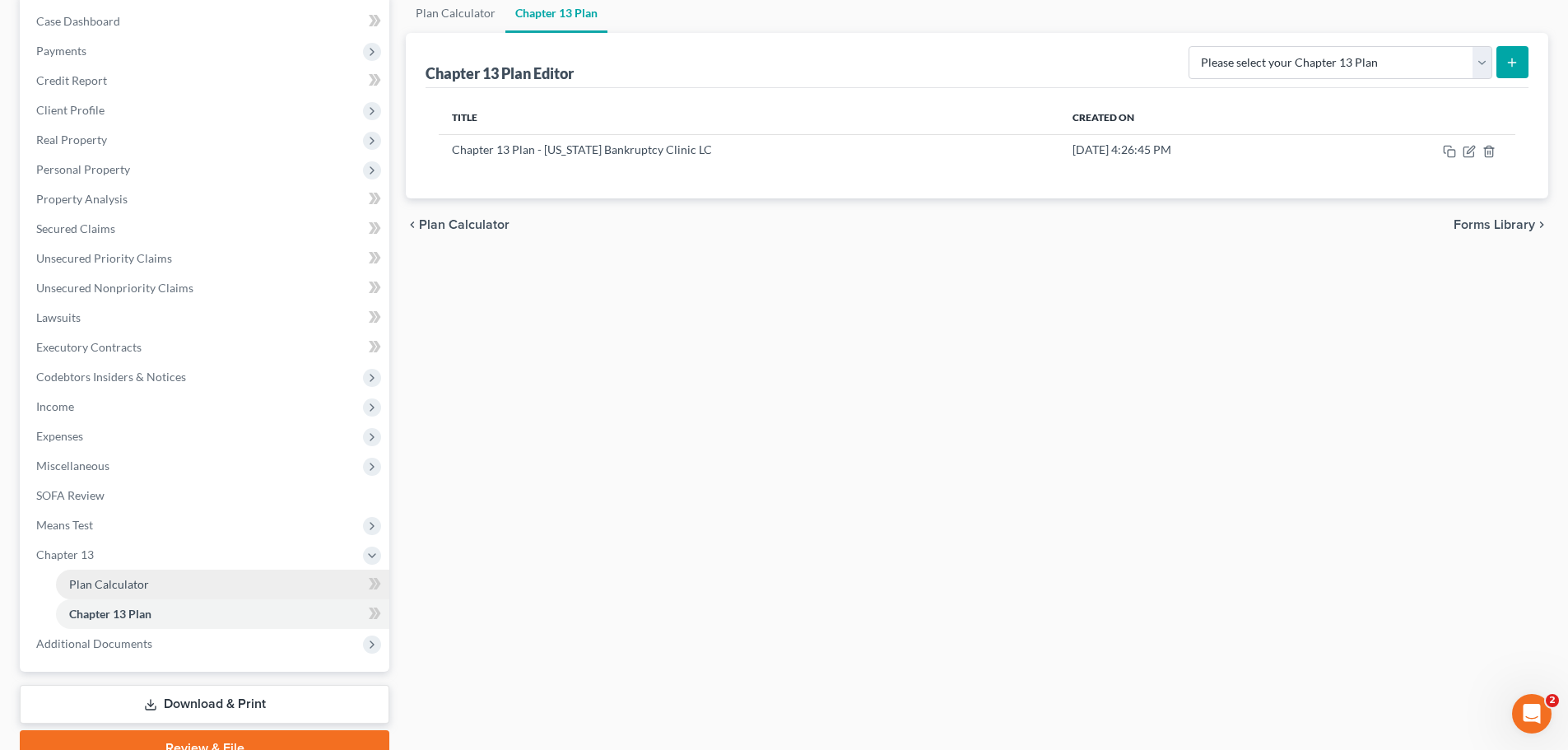
click at [157, 580] on link "Plan Calculator" at bounding box center [222, 584] width 333 height 30
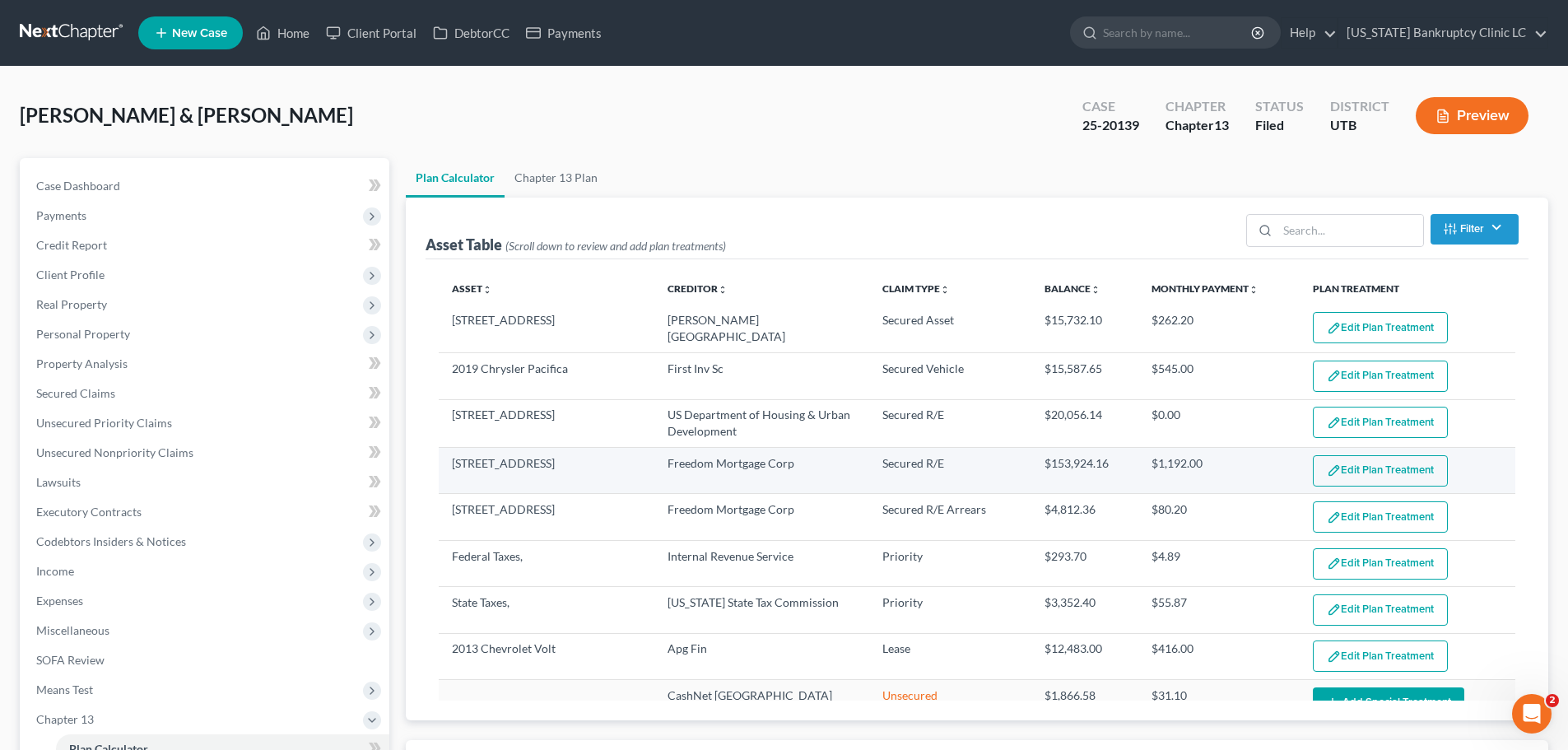
select select "59"
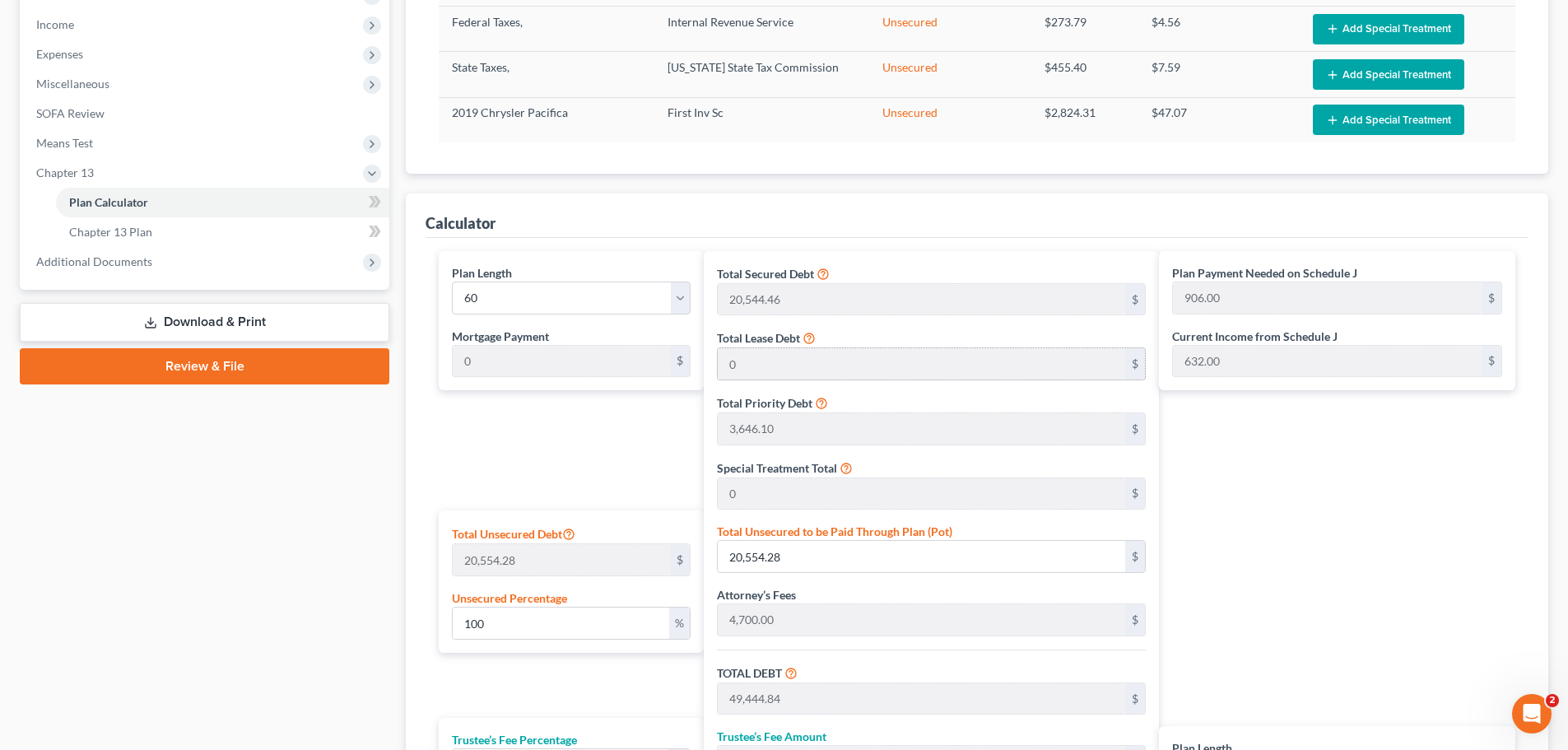
scroll to position [576, 0]
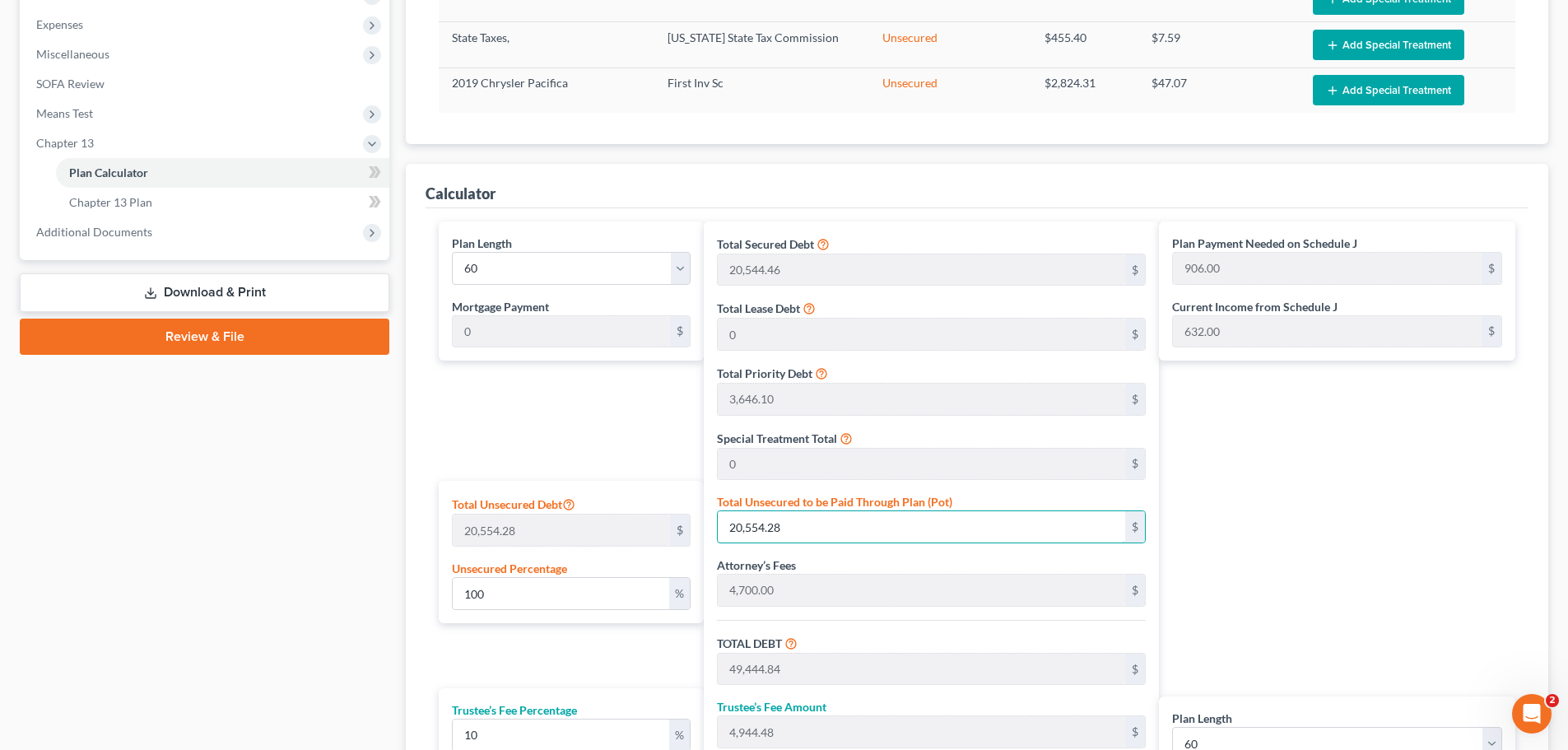
type input "0.00486516676818648"
type input "1"
type input "28,891.55"
type input "2,889.15"
type input "31,780.71"
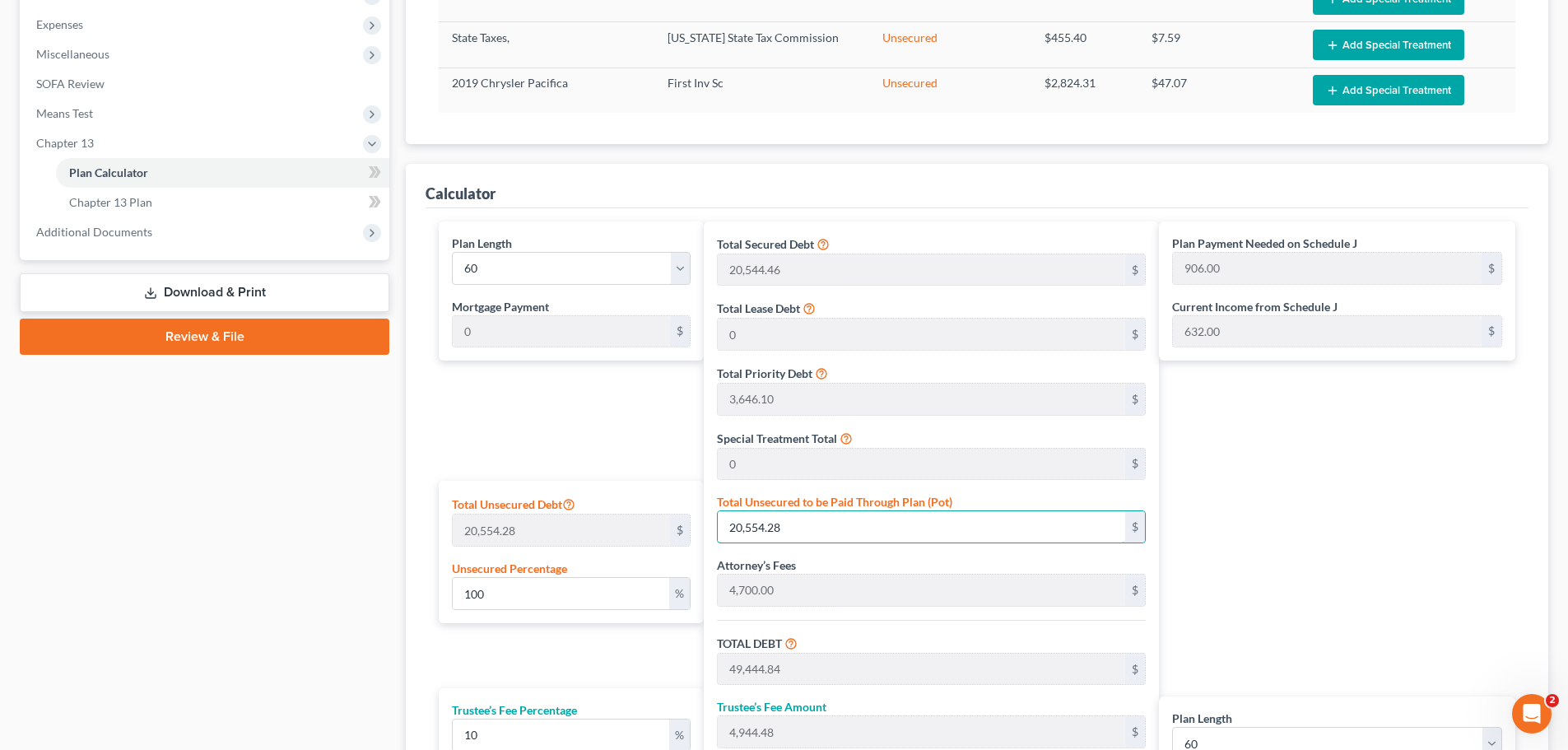
type input "530.00"
type input "0.06811233475461072"
type input "14"
type input "28,904.55"
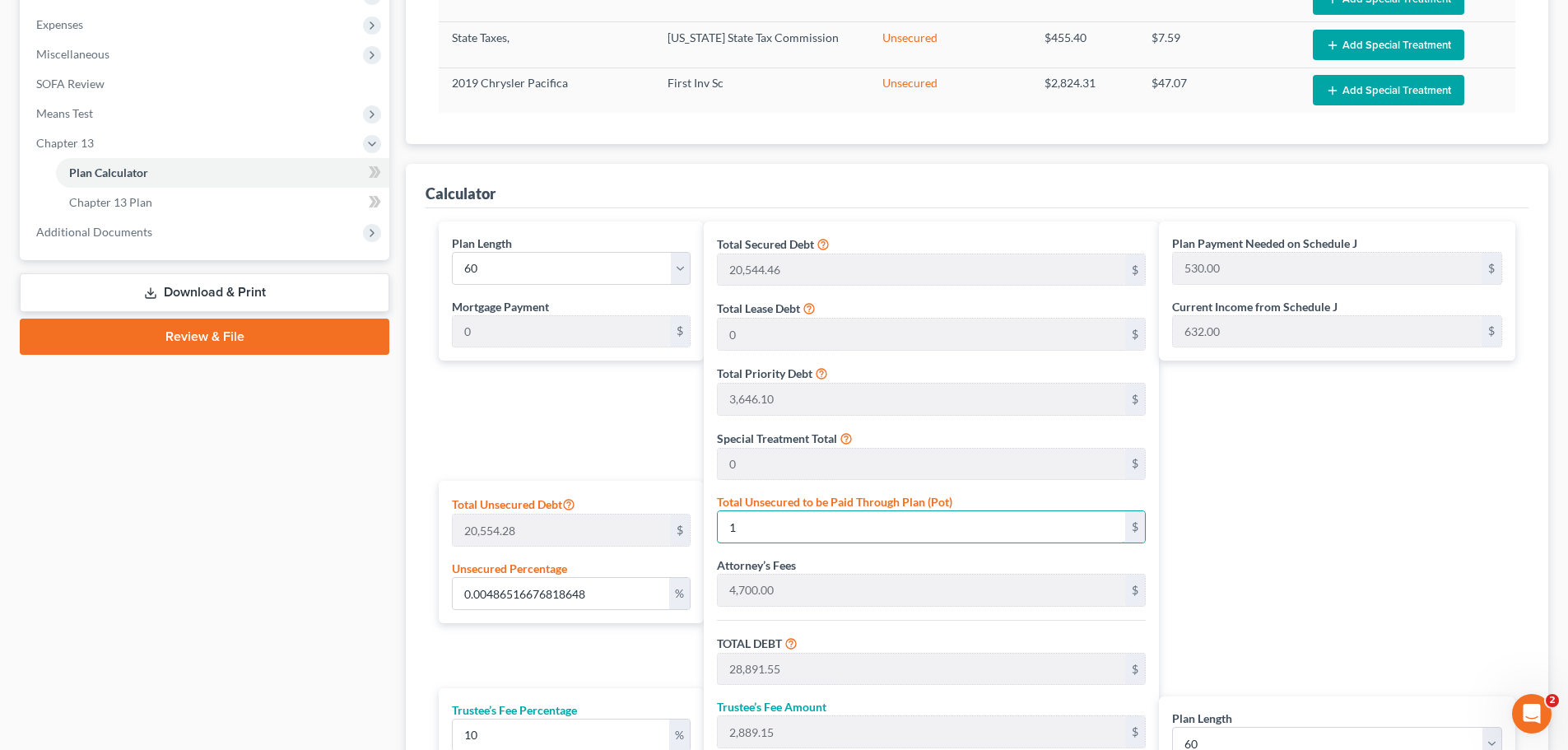
type input "2,890.45"
type input "31,795.01"
type input "0.7005840146188531"
type input "144"
type input "29,034.55"
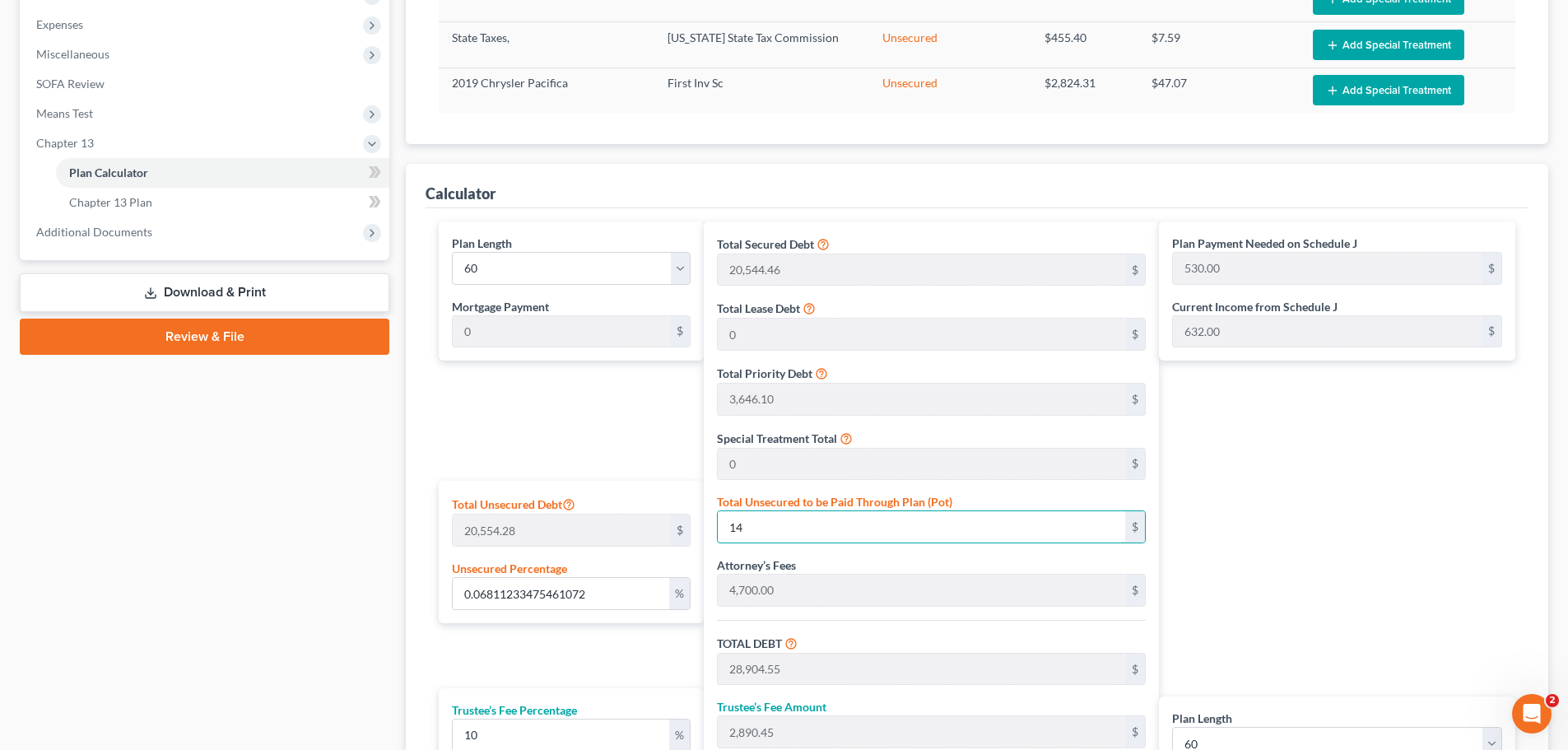
type input "2,903.45"
type input "31,938.01"
type input "532.00"
type input "7.039896313565837"
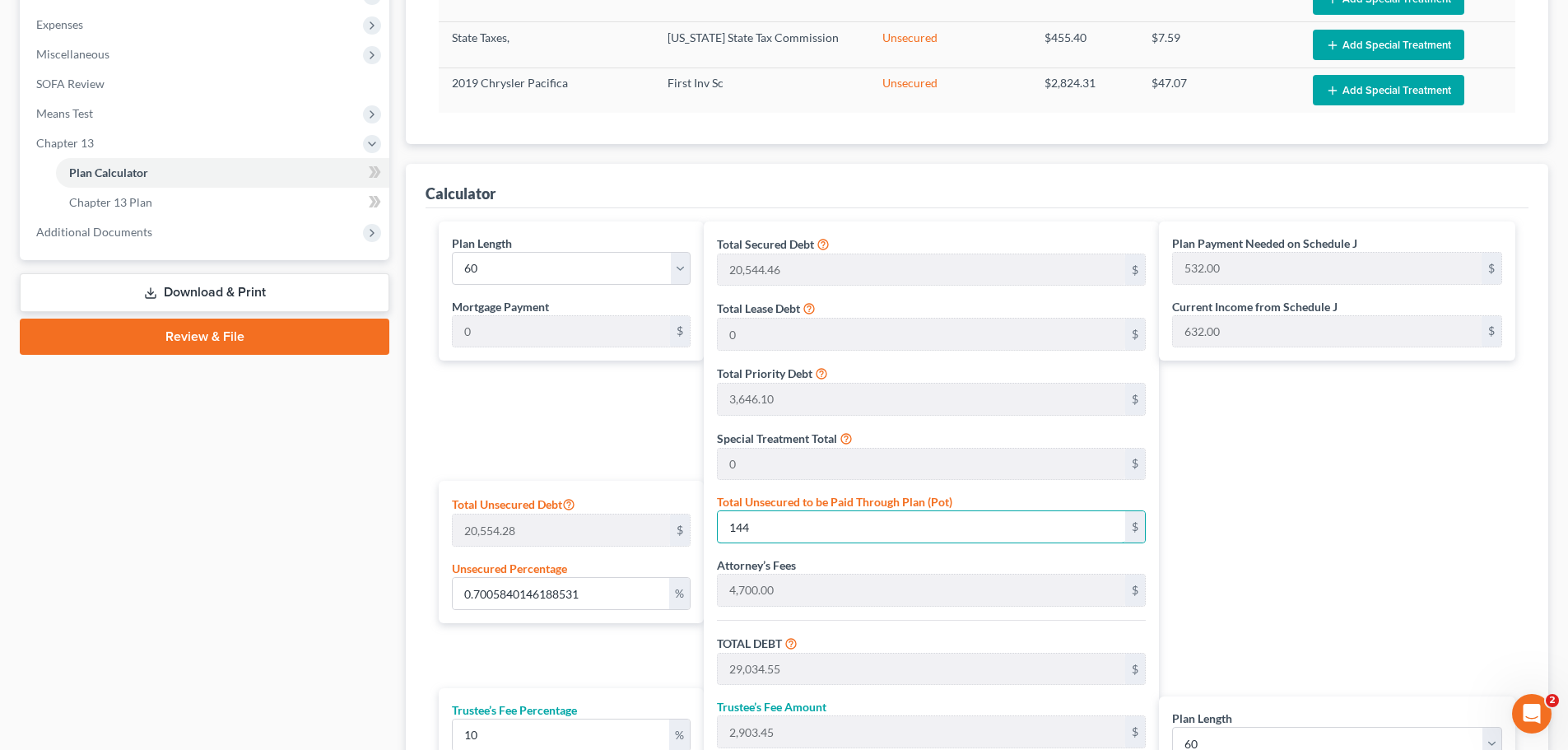
type input "1447"
type input "30,337.55"
type input "3,033.75"
type input "33,371.31"
type input "556.00"
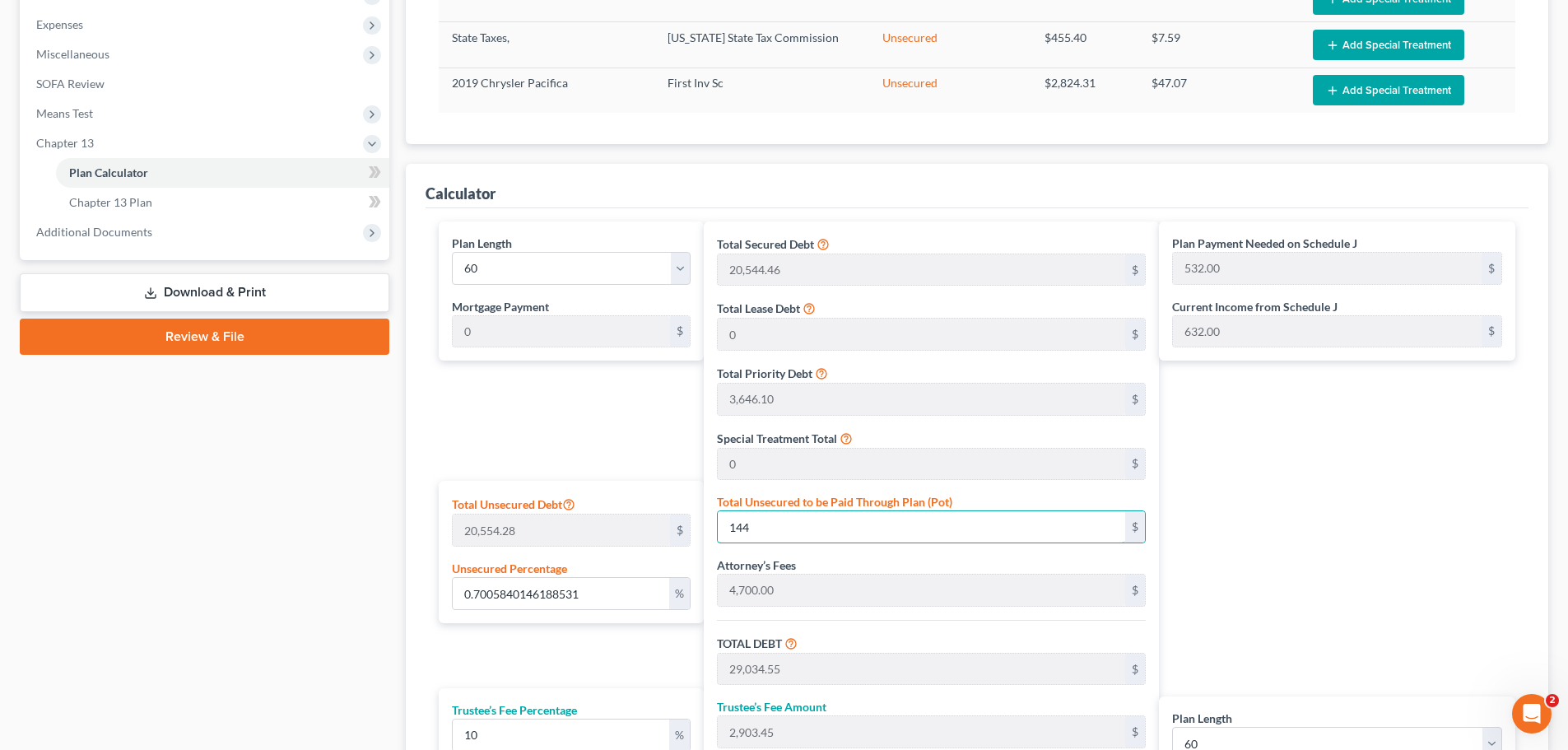
type input "556.00"
type input "1,447"
type input "70.4232889694993"
type input "1,4475"
type input "43,365.56"
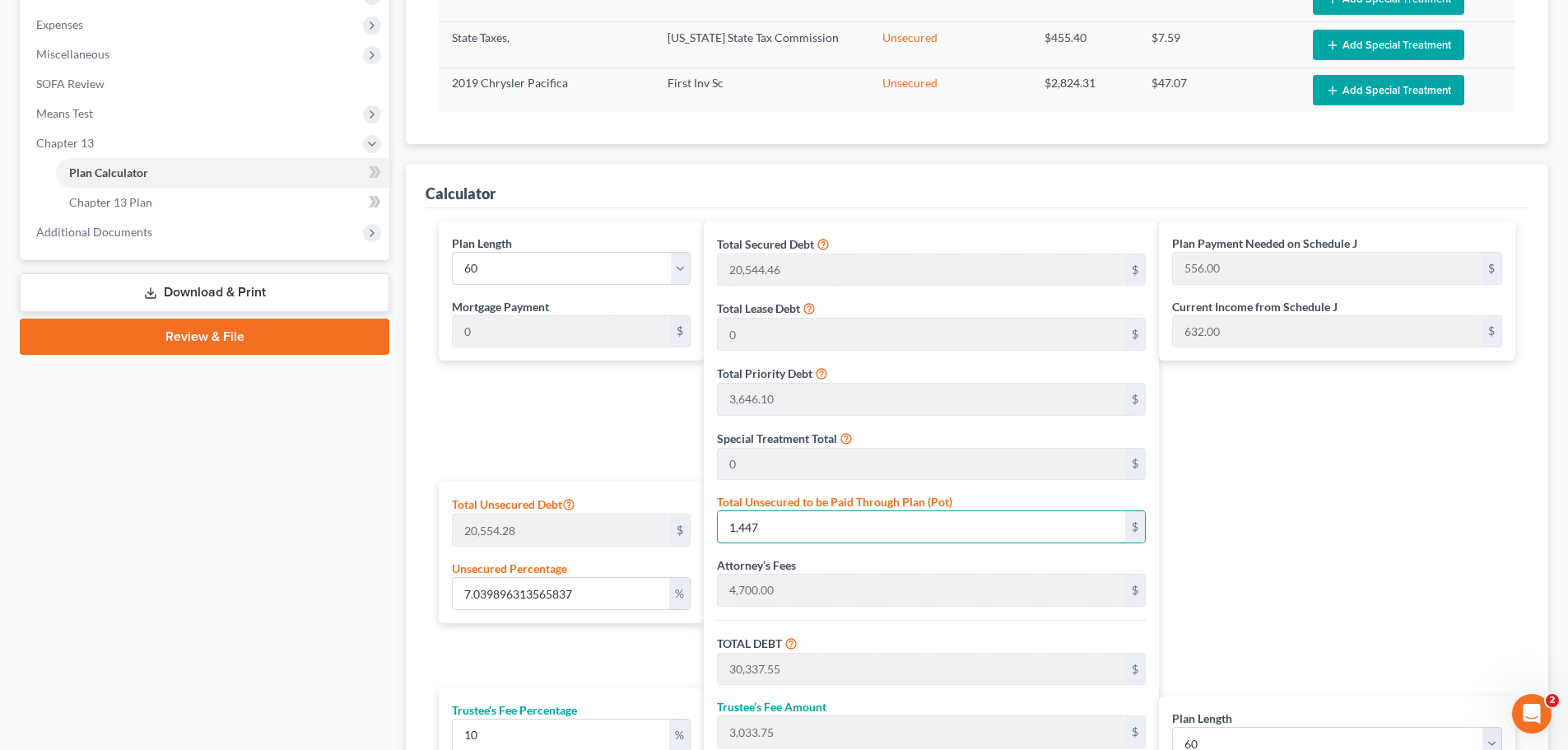
type input "4,336.55"
type input "47,702.11"
type input "795.00"
type input "14,475"
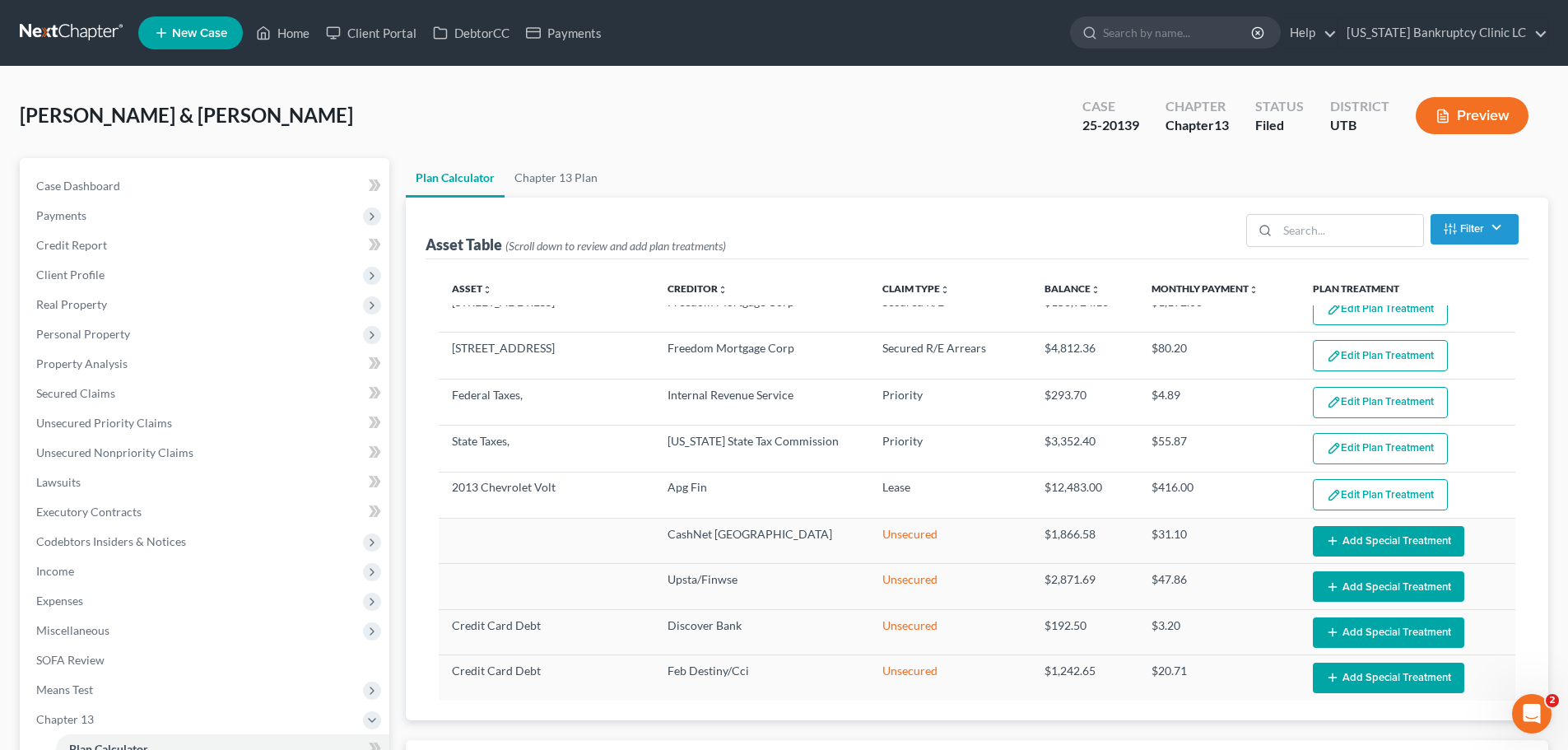
scroll to position [0, 0]
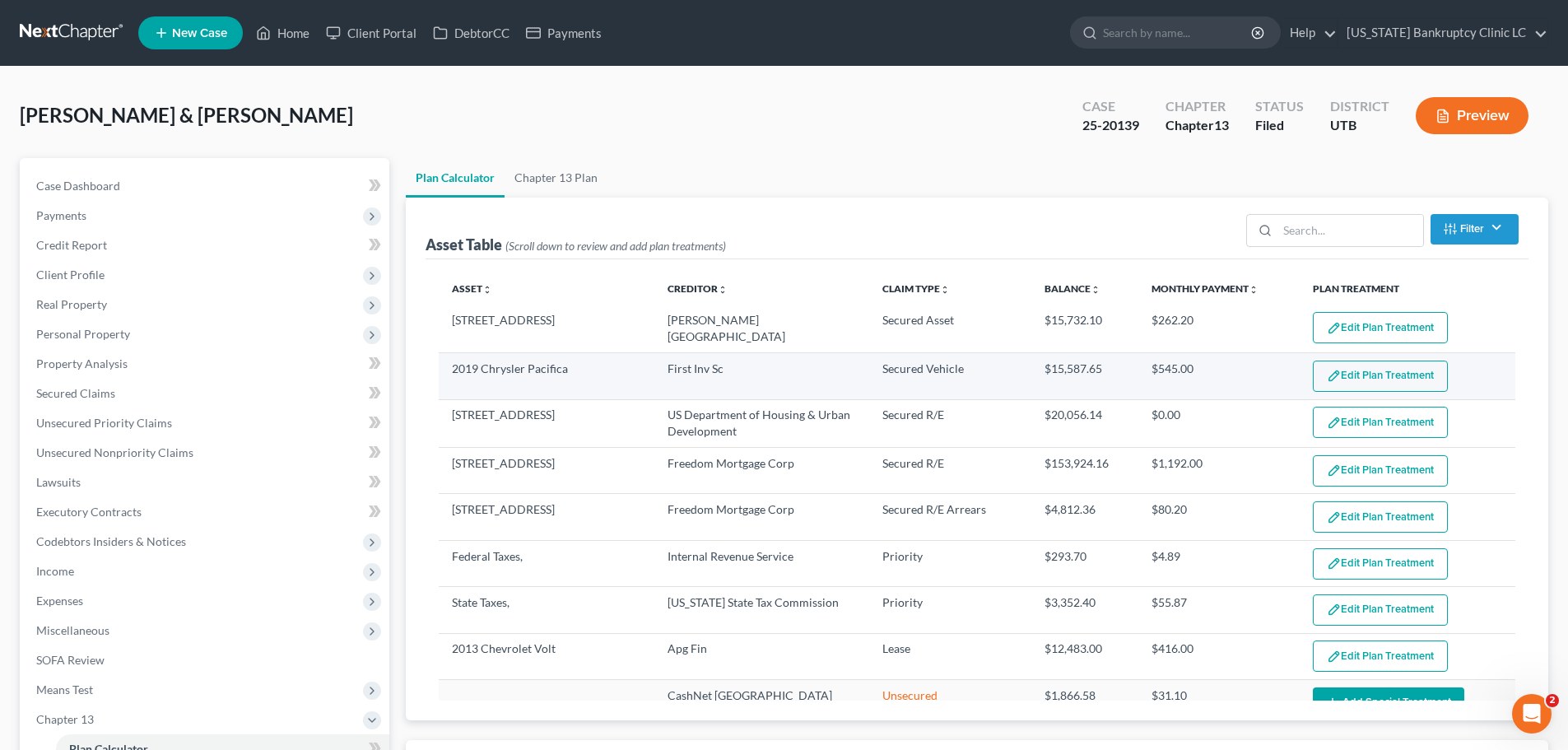
click at [1367, 375] on button "Edit Plan Treatment" at bounding box center [1379, 375] width 135 height 31
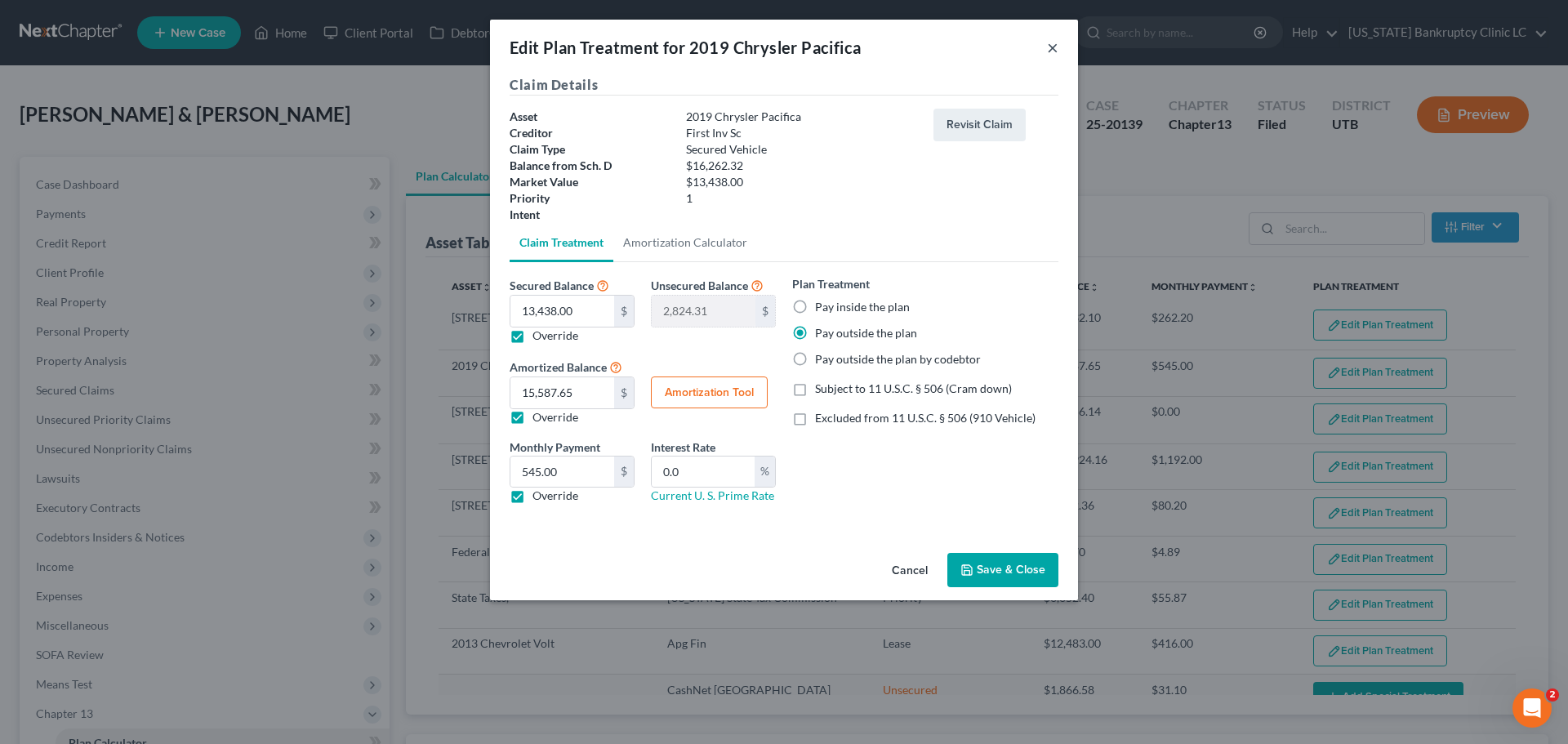
click at [1050, 52] on button "×" at bounding box center [1052, 47] width 11 height 19
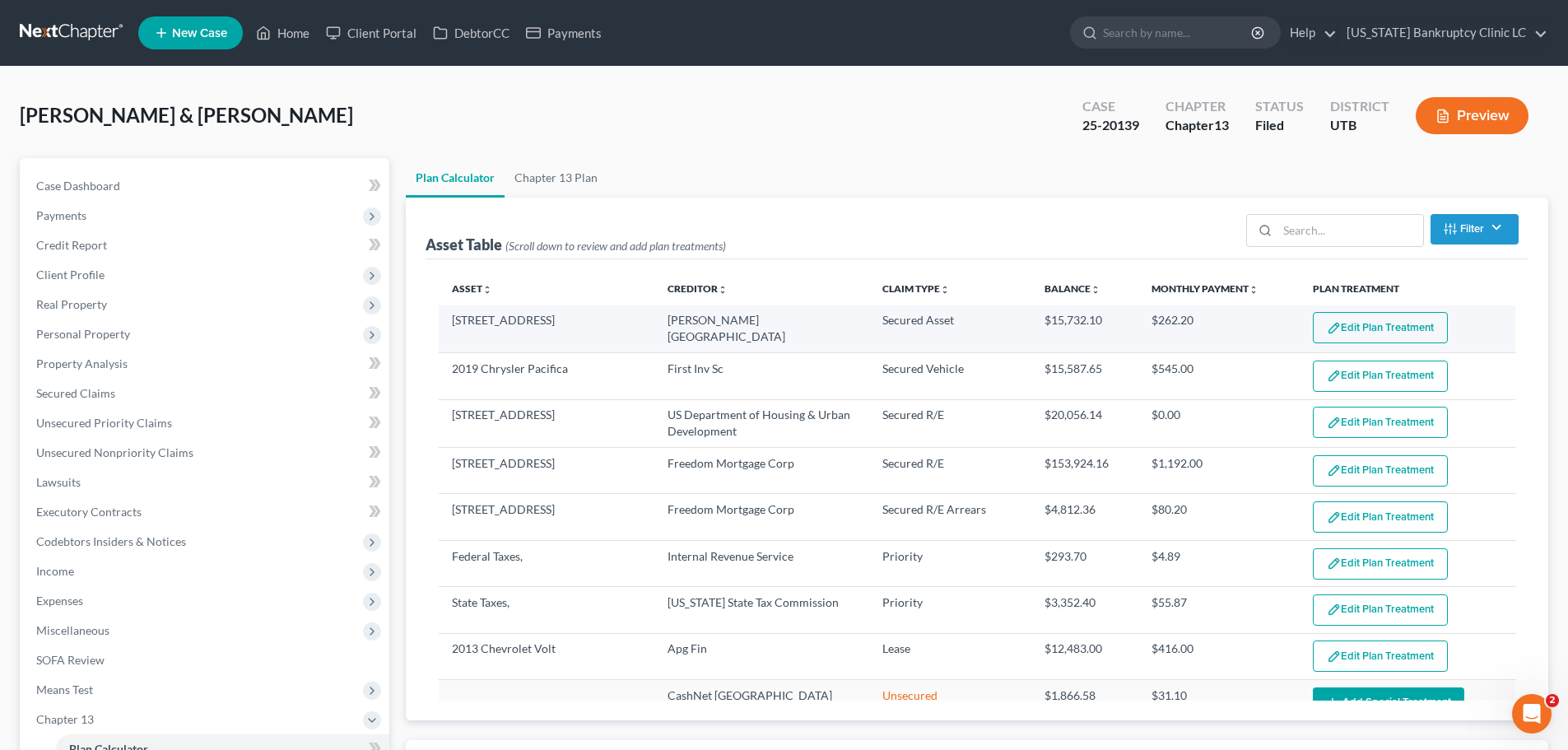
click at [1350, 322] on button "Edit Plan Treatment" at bounding box center [1379, 327] width 135 height 31
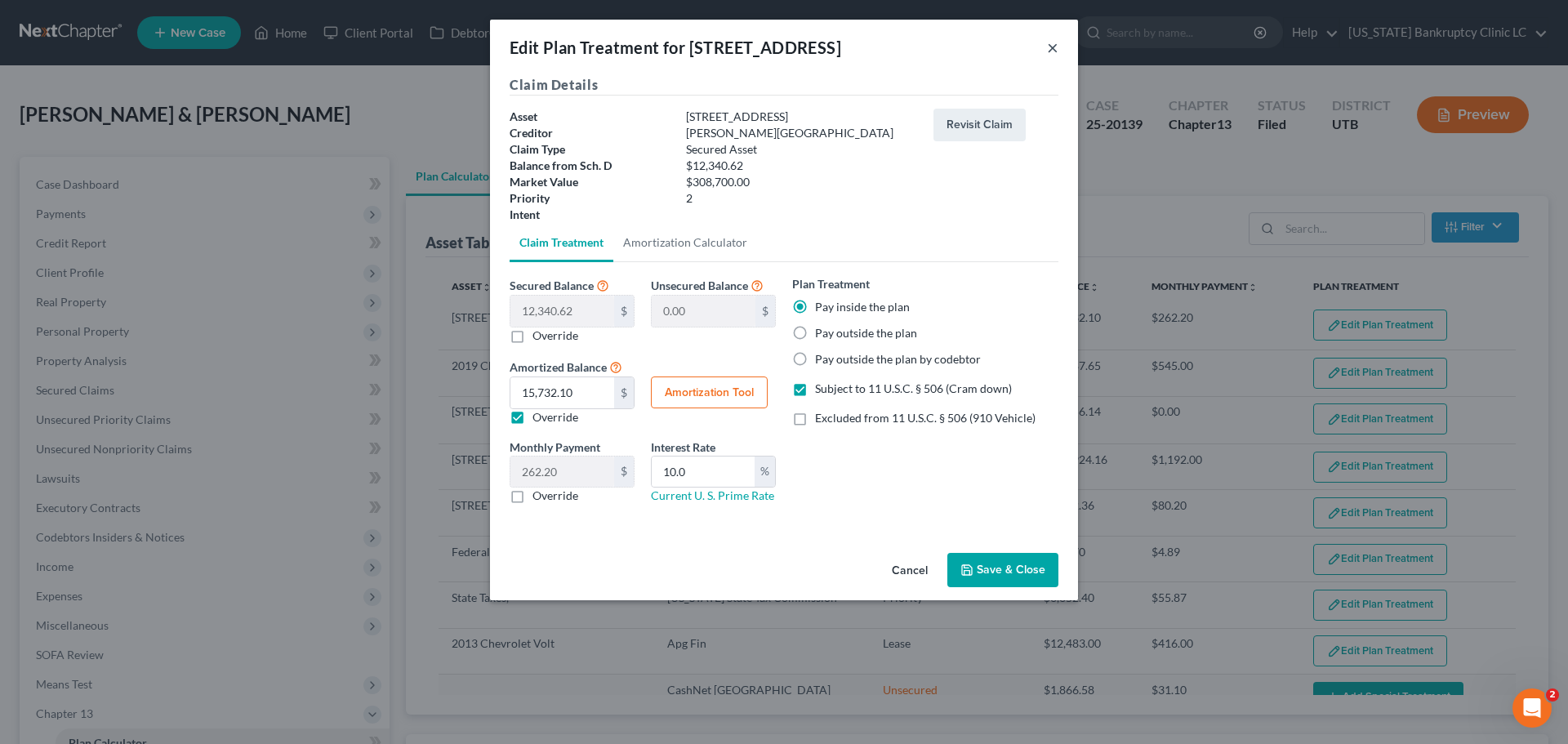
click at [1051, 47] on button "×" at bounding box center [1052, 47] width 11 height 19
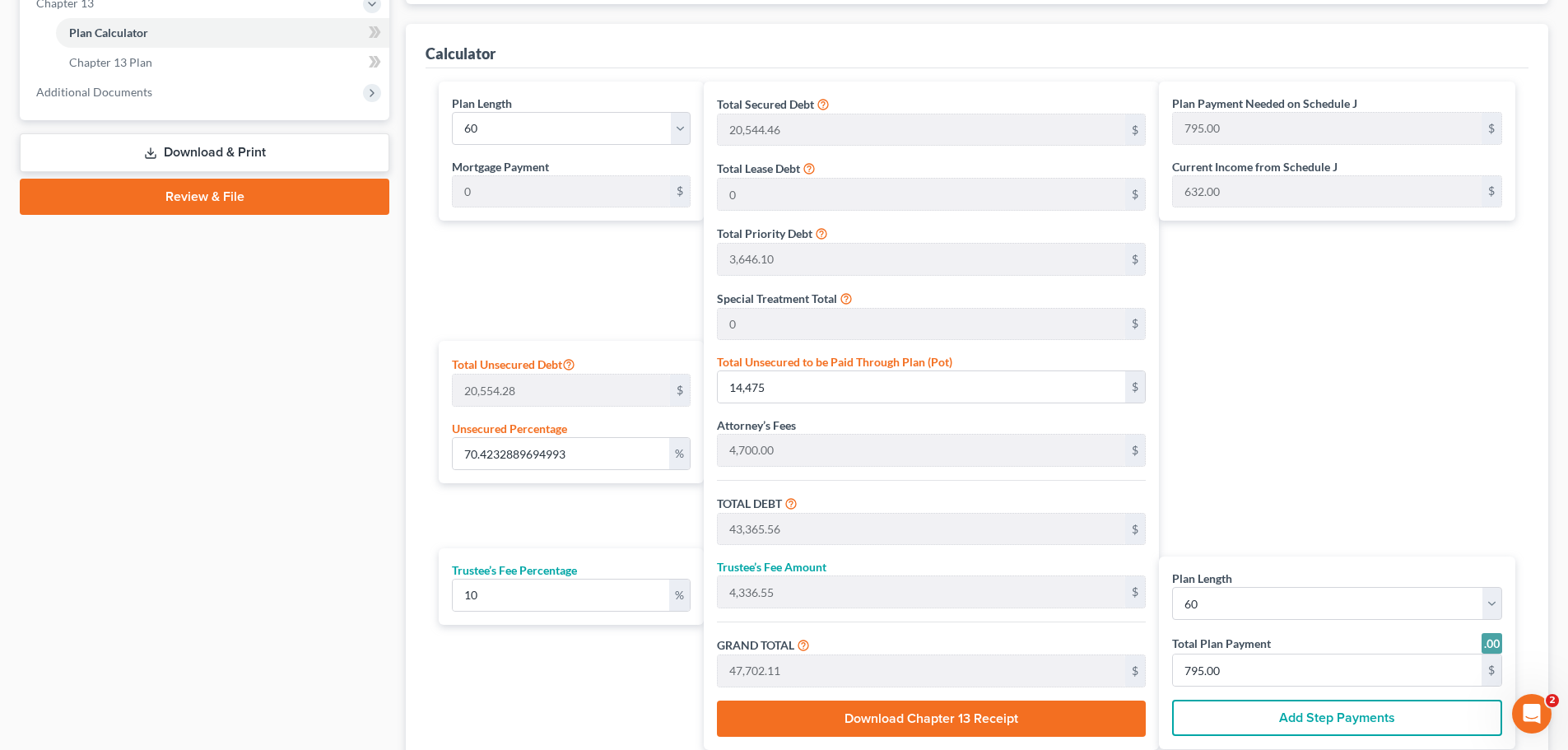
scroll to position [740, 0]
